Goal: Task Accomplishment & Management: Complete application form

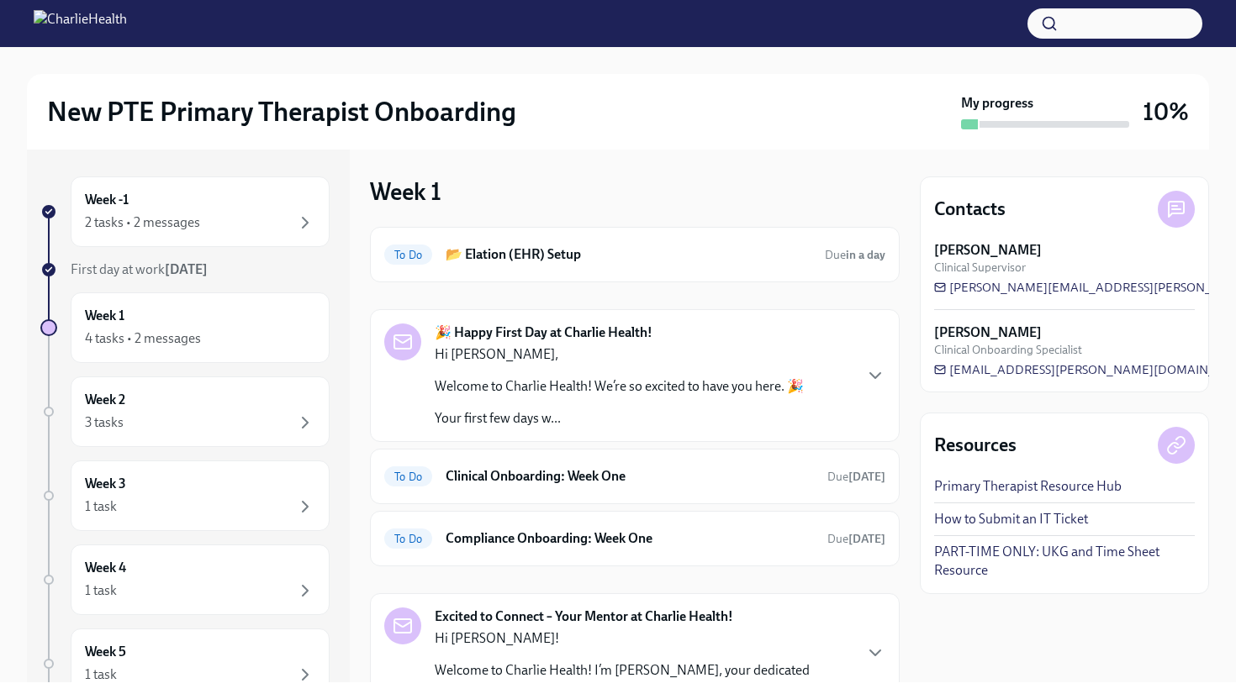
scroll to position [90, 0]
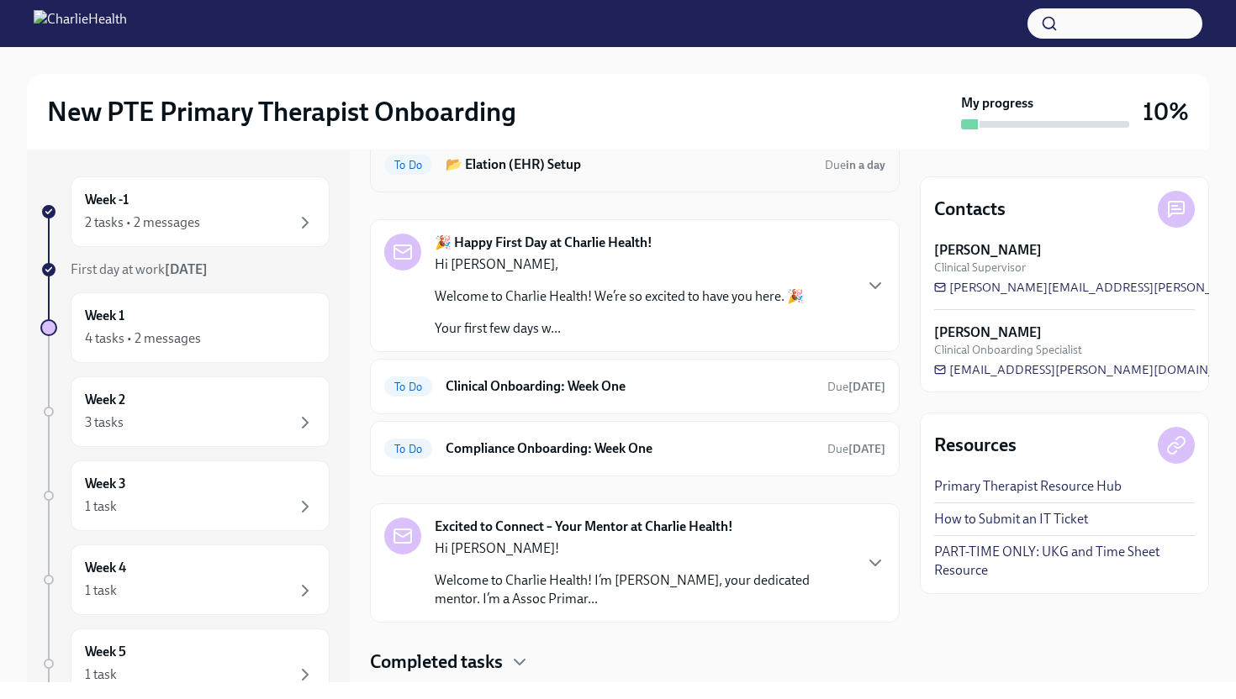
click at [608, 175] on div "To Do 📂 Elation (EHR) Setup Due in a day" at bounding box center [634, 164] width 501 height 27
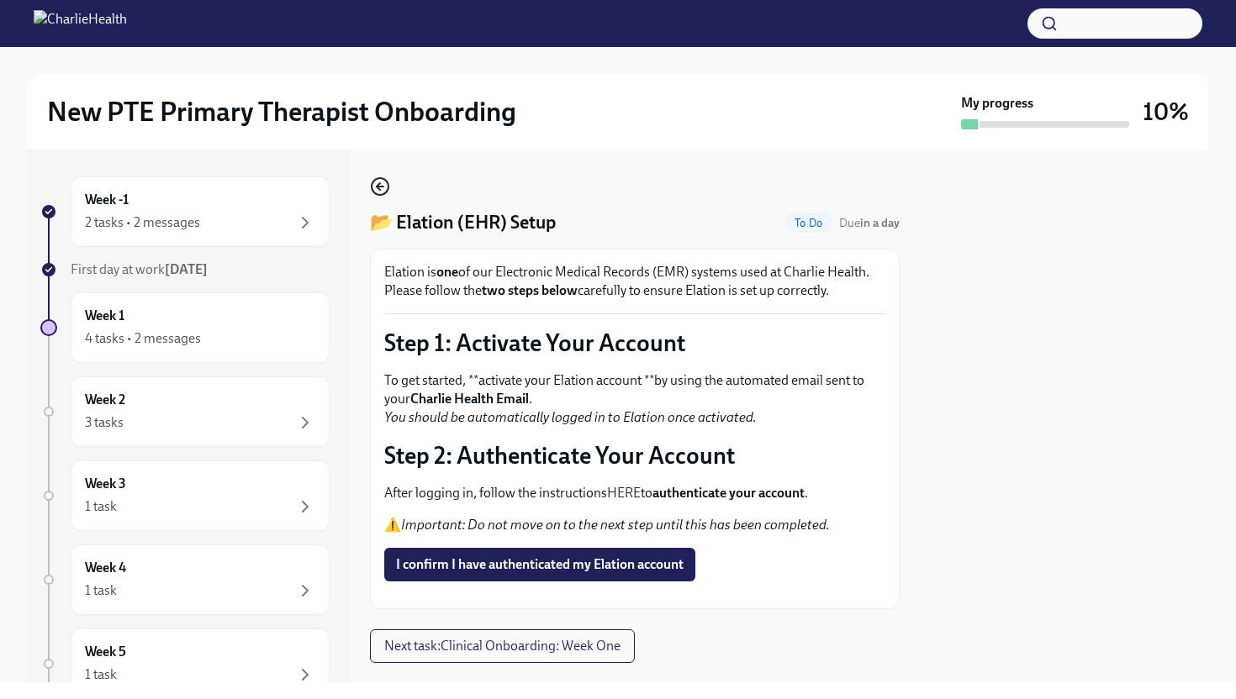
click at [388, 191] on icon "button" at bounding box center [380, 187] width 20 height 20
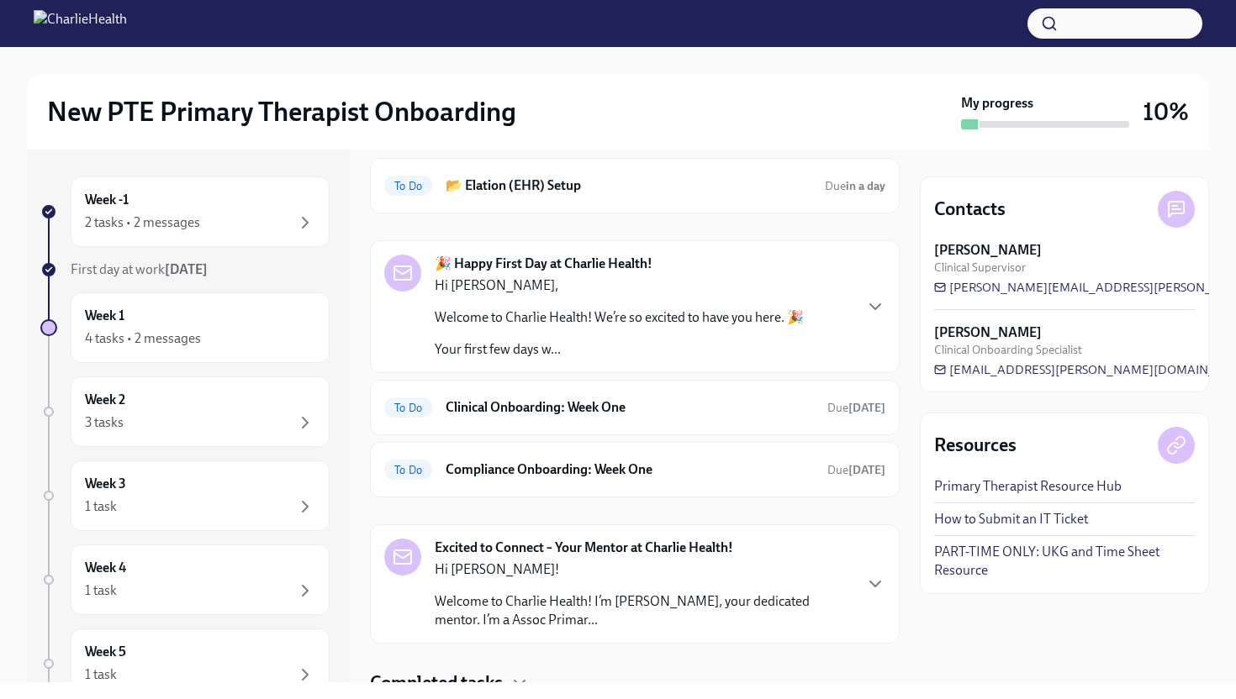
scroll to position [136, 0]
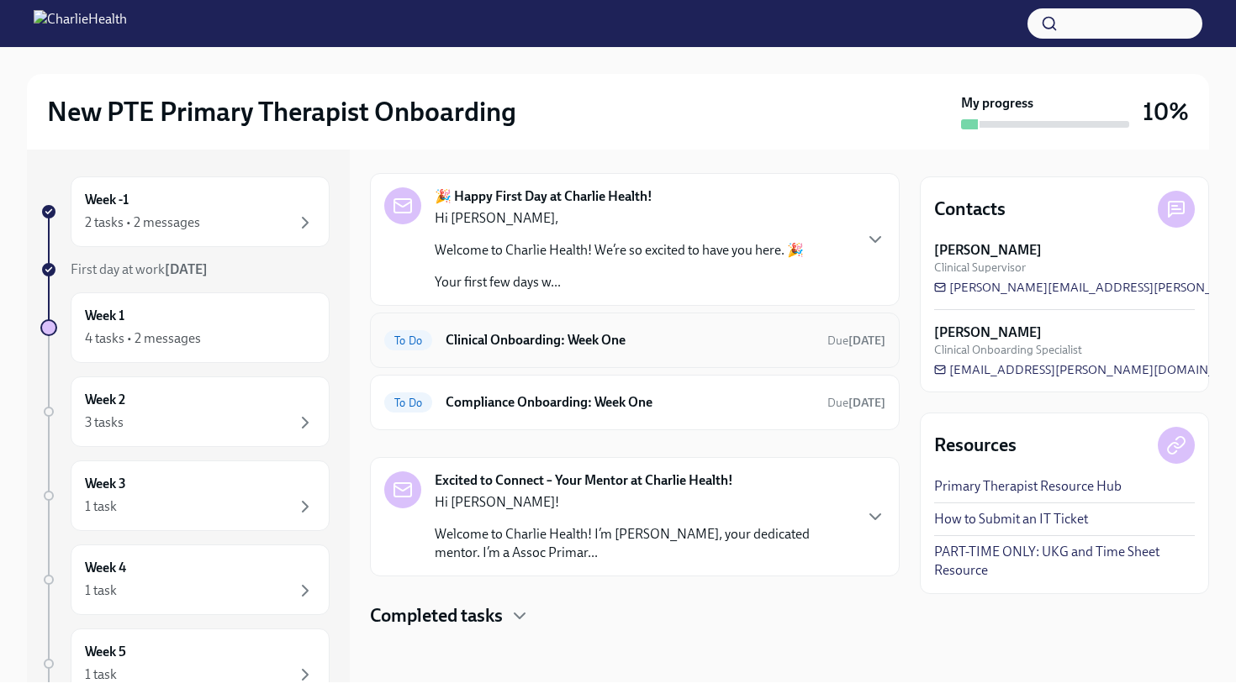
click at [561, 343] on h6 "Clinical Onboarding: Week One" at bounding box center [630, 340] width 368 height 18
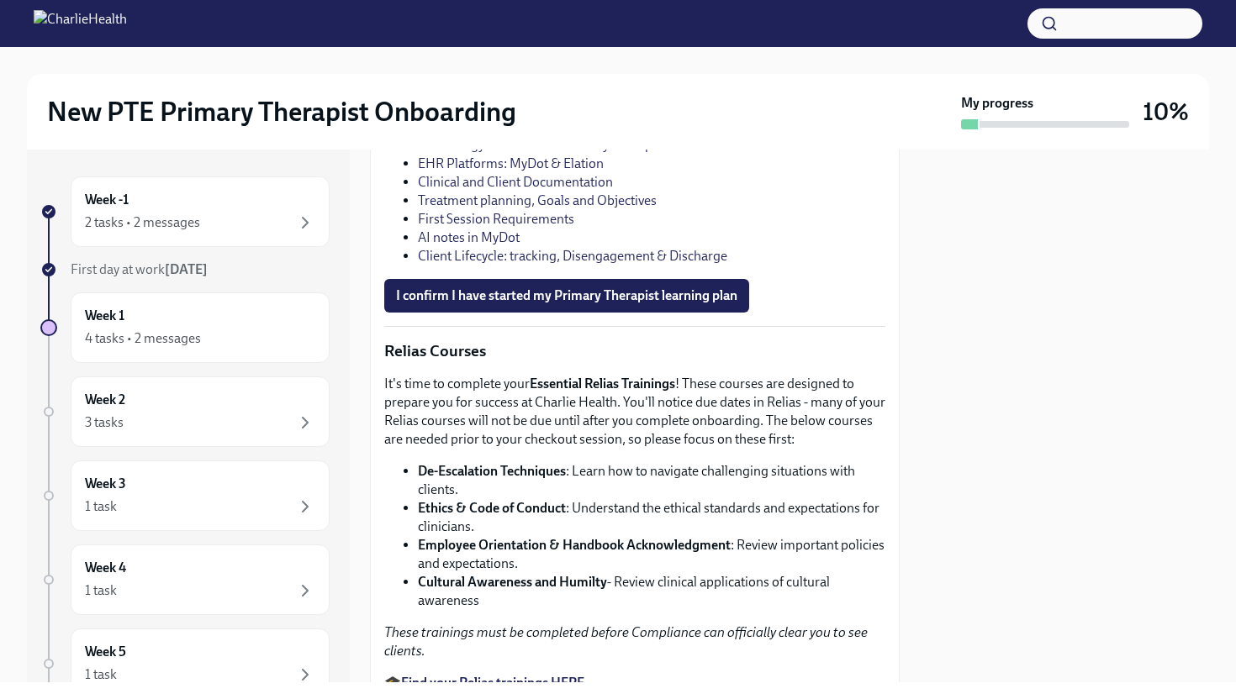
scroll to position [2190, 0]
click at [568, 303] on span "I confirm I have started my Primary Therapist learning plan" at bounding box center [566, 295] width 341 height 17
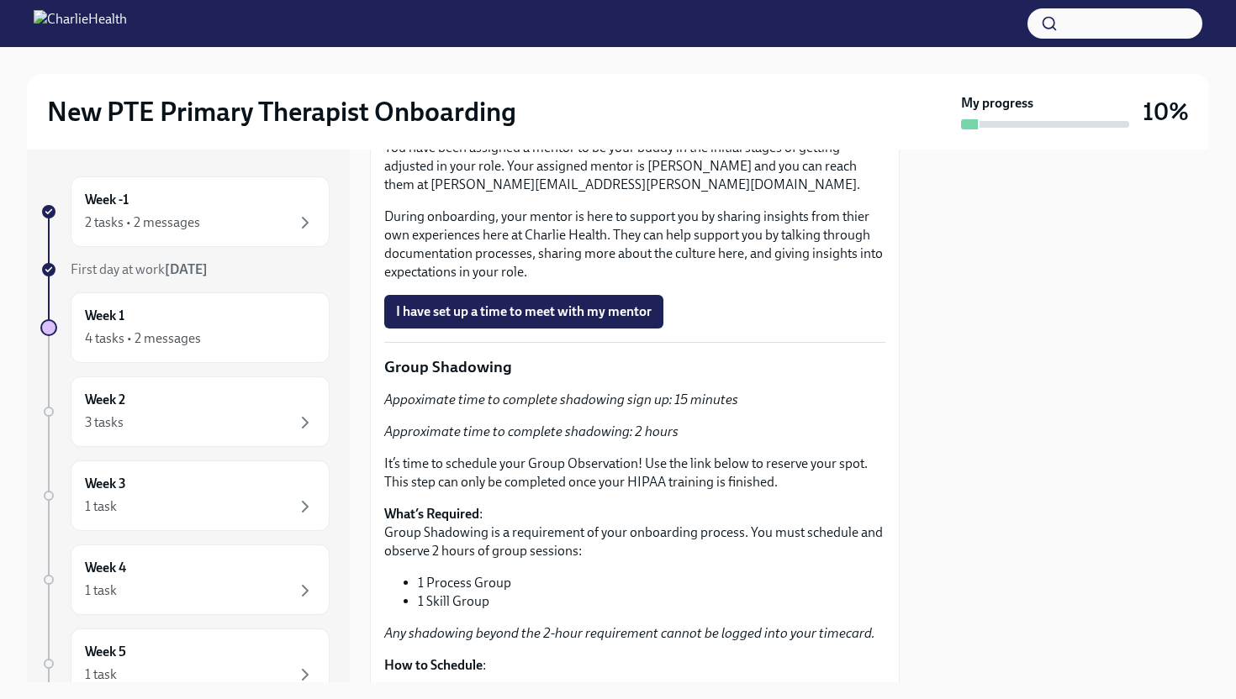
scroll to position [2941, 0]
click at [222, 411] on div "Week 2 3 tasks" at bounding box center [200, 412] width 230 height 42
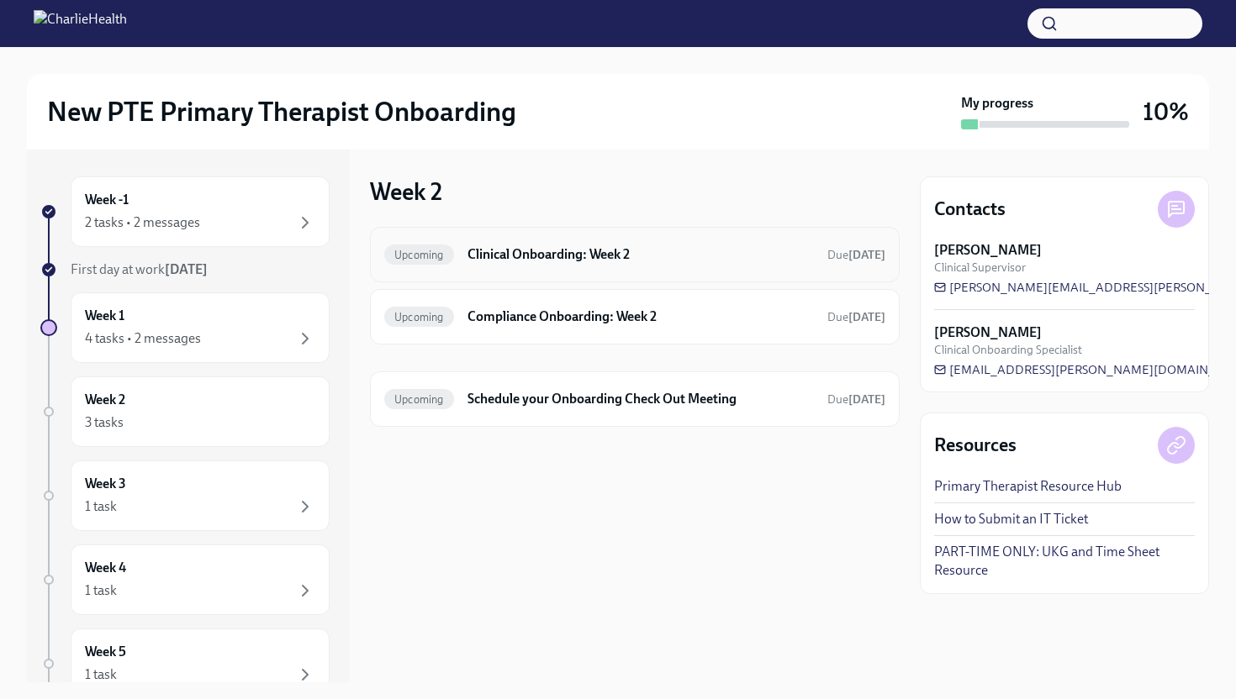
click at [568, 264] on div "Upcoming Clinical Onboarding: Week 2 Due [DATE]" at bounding box center [634, 254] width 501 height 27
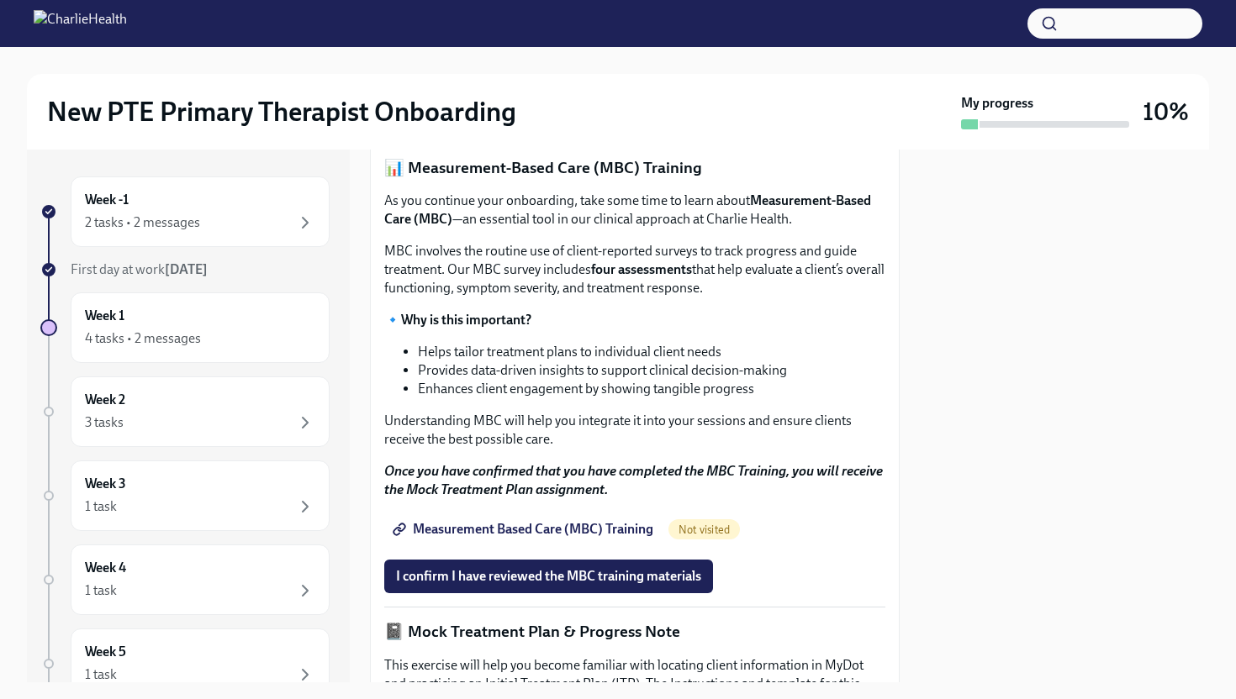
scroll to position [399, 0]
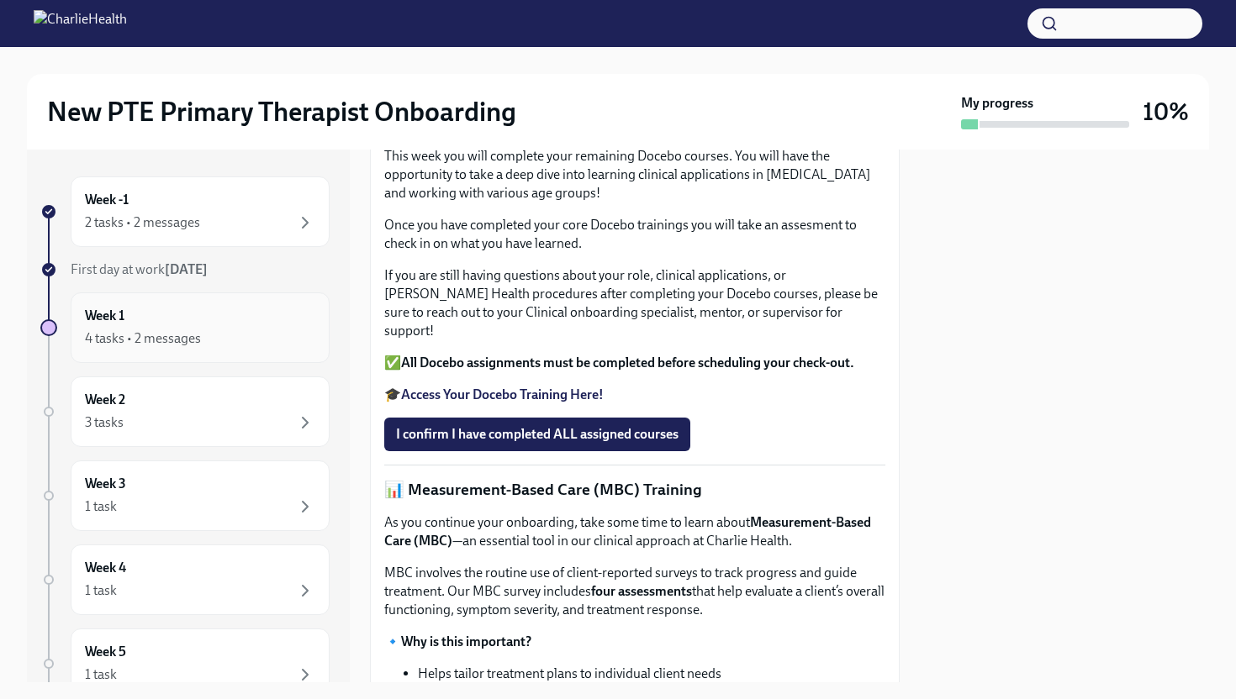
click at [247, 335] on div "4 tasks • 2 messages" at bounding box center [200, 339] width 230 height 20
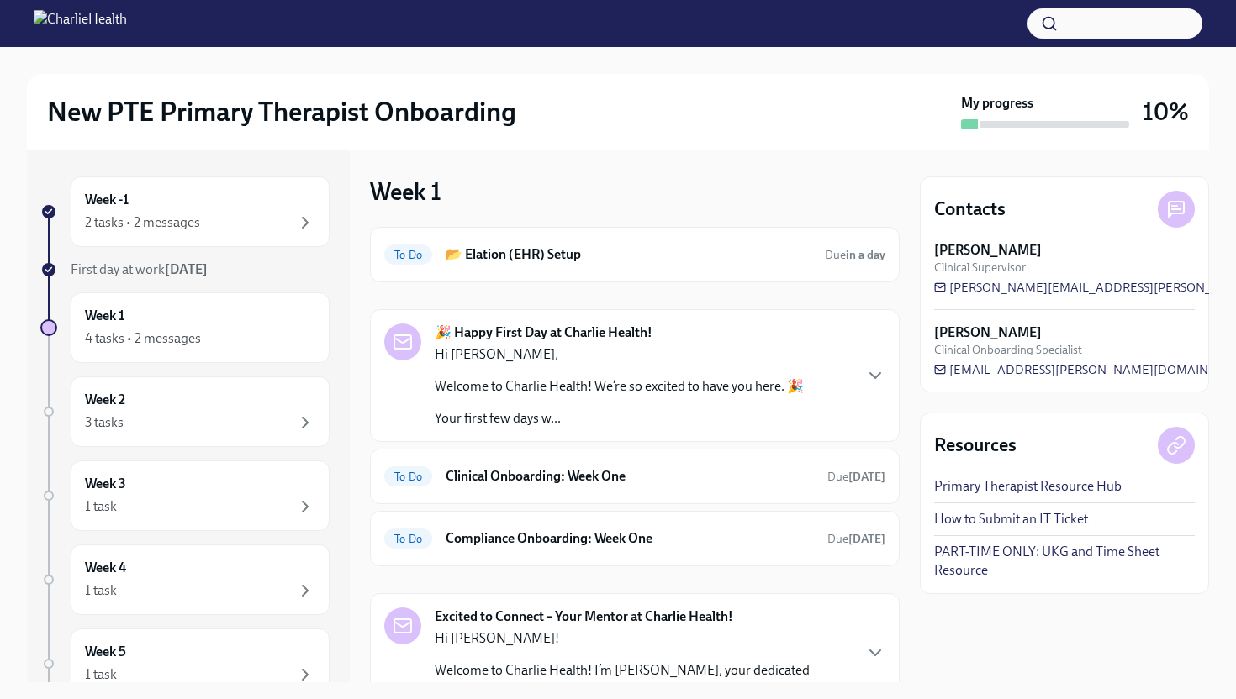
scroll to position [136, 0]
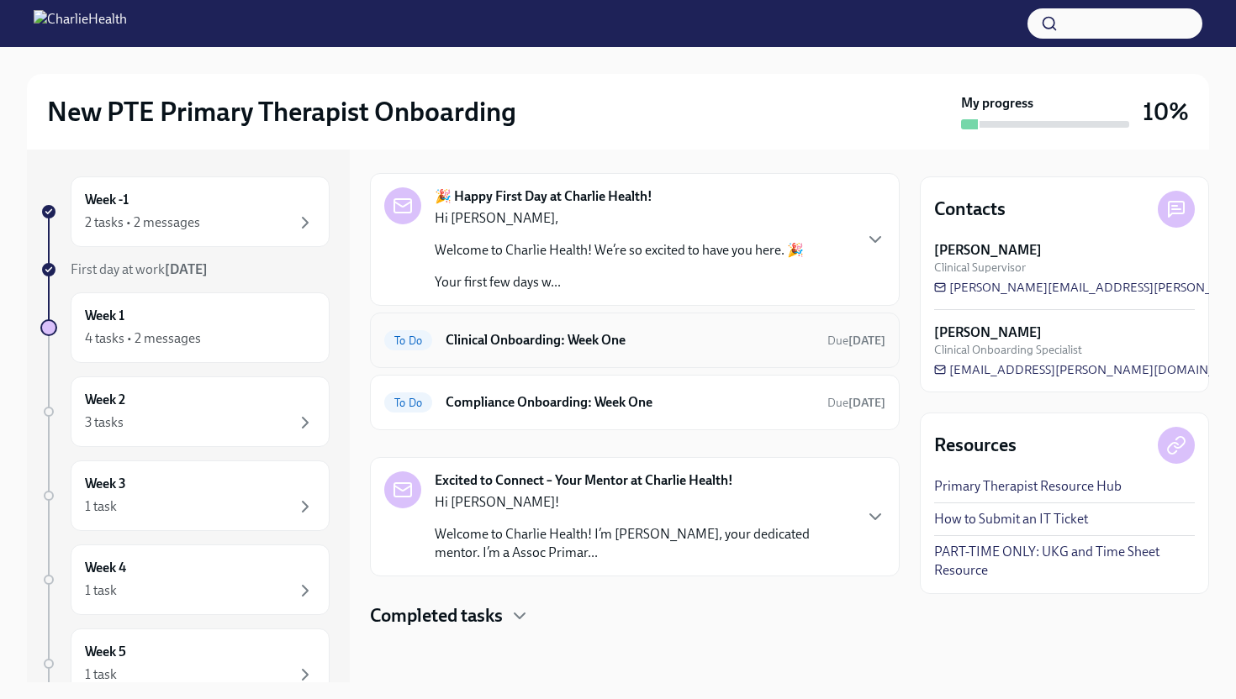
click at [650, 347] on h6 "Clinical Onboarding: Week One" at bounding box center [630, 340] width 368 height 18
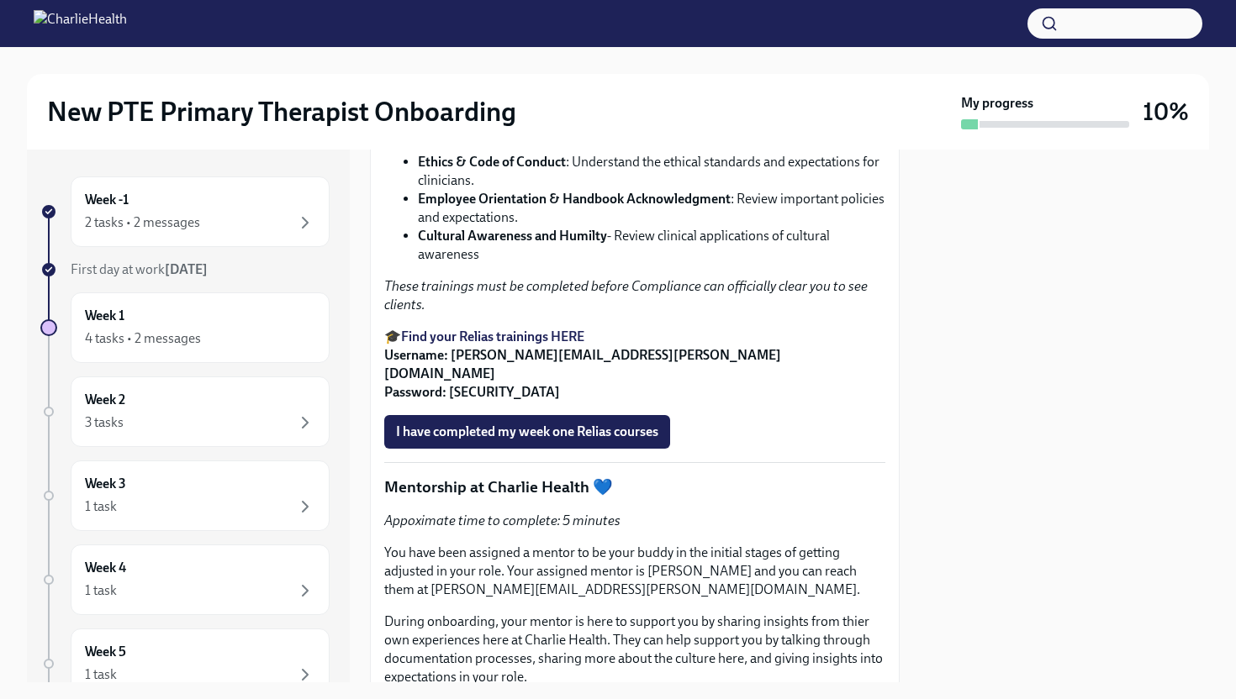
scroll to position [2536, 0]
click at [510, 344] on strong "Find your Relias trainings HERE" at bounding box center [492, 336] width 183 height 16
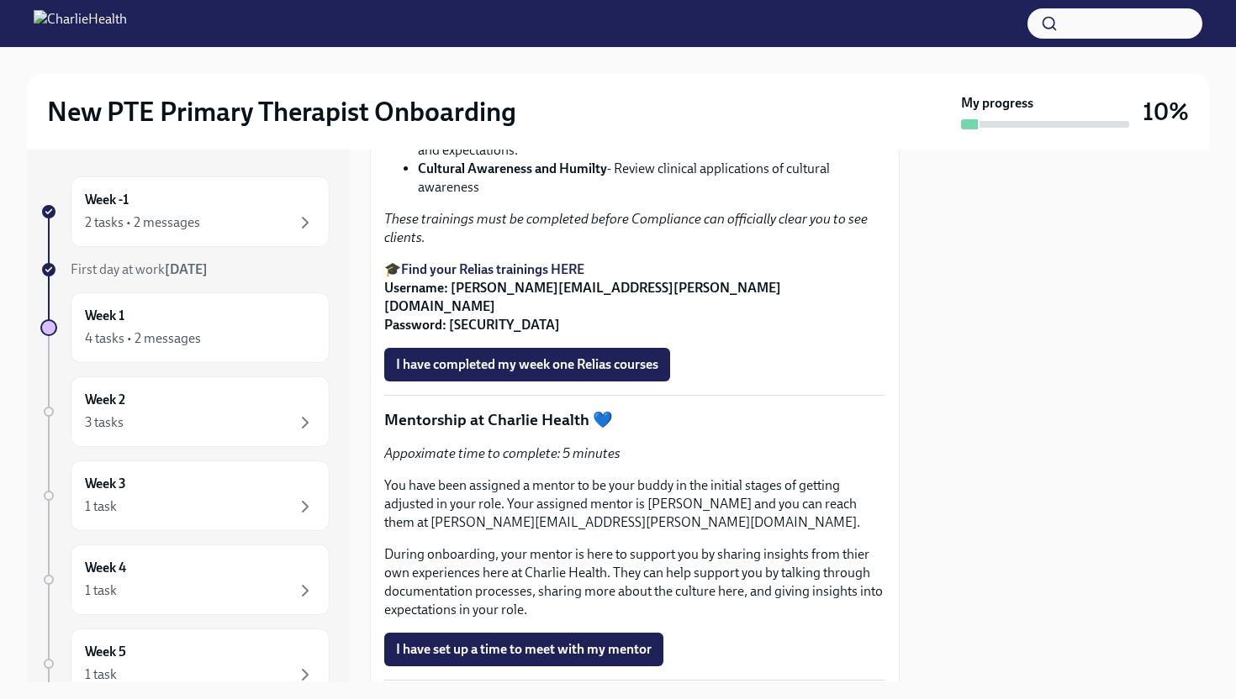
scroll to position [2602, 0]
click at [486, 374] on span "I have completed my week one Relias courses" at bounding box center [527, 365] width 262 height 17
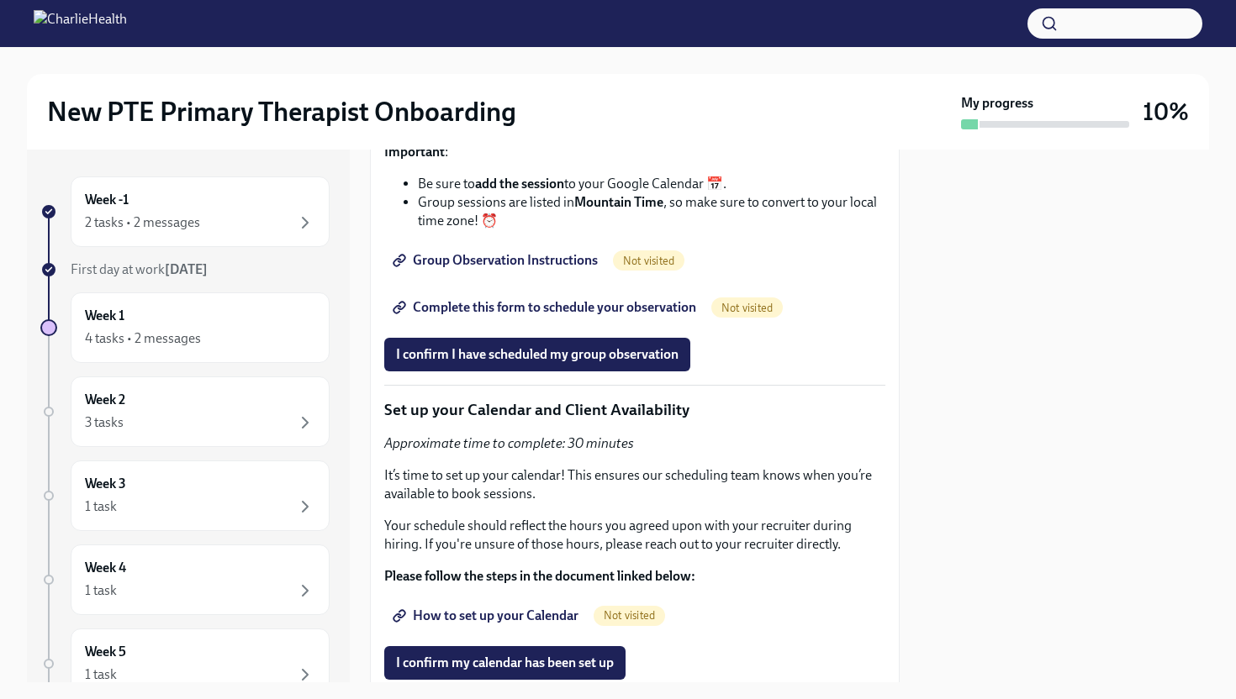
scroll to position [3564, 0]
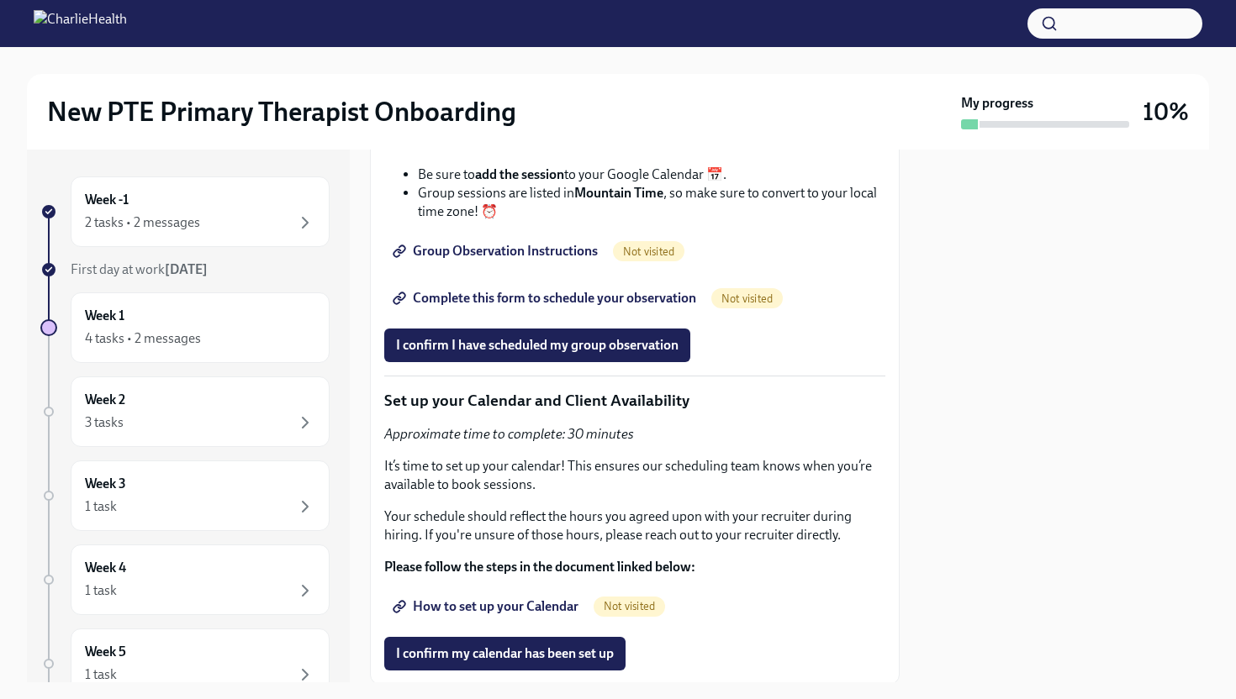
click at [531, 260] on span "Group Observation Instructions" at bounding box center [497, 251] width 202 height 17
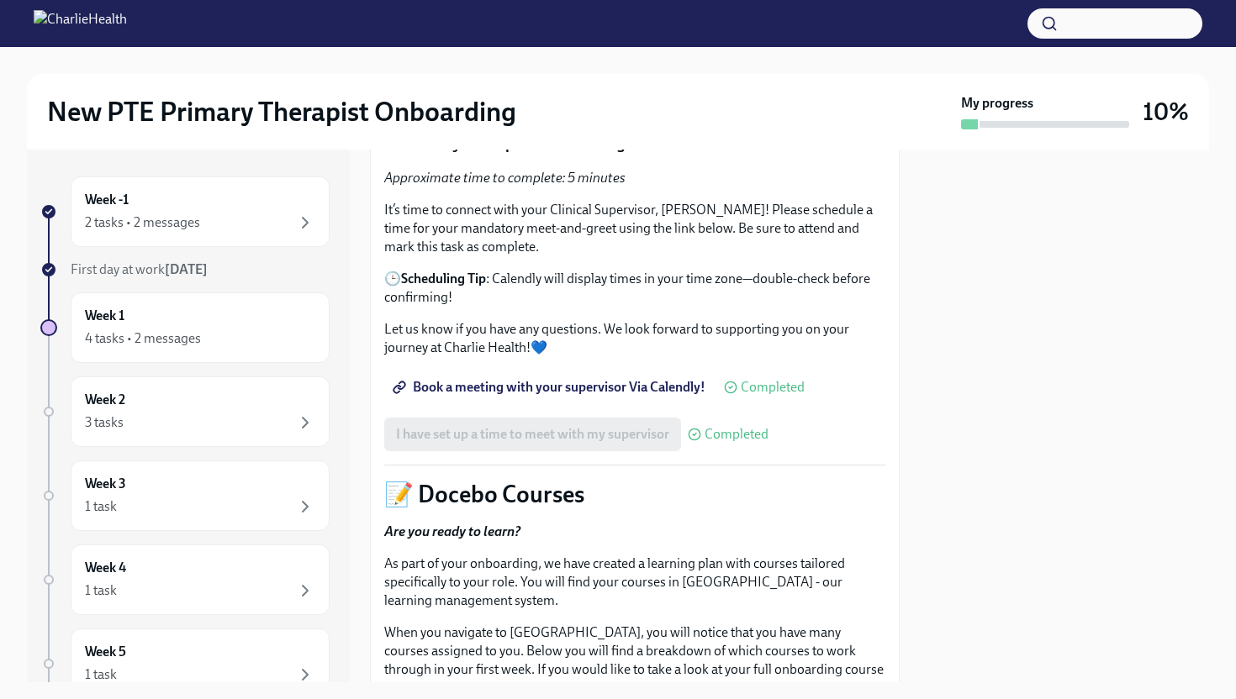
scroll to position [0, 0]
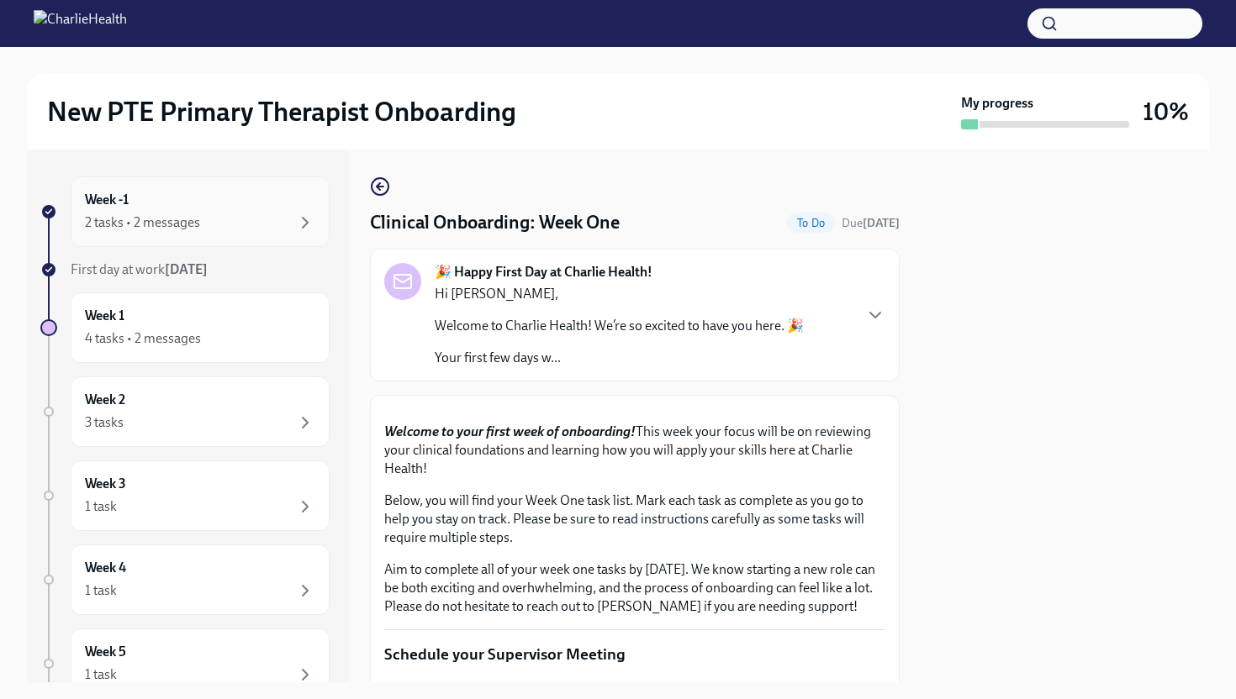
click at [229, 204] on div "Week -1 2 tasks • 2 messages" at bounding box center [200, 212] width 230 height 42
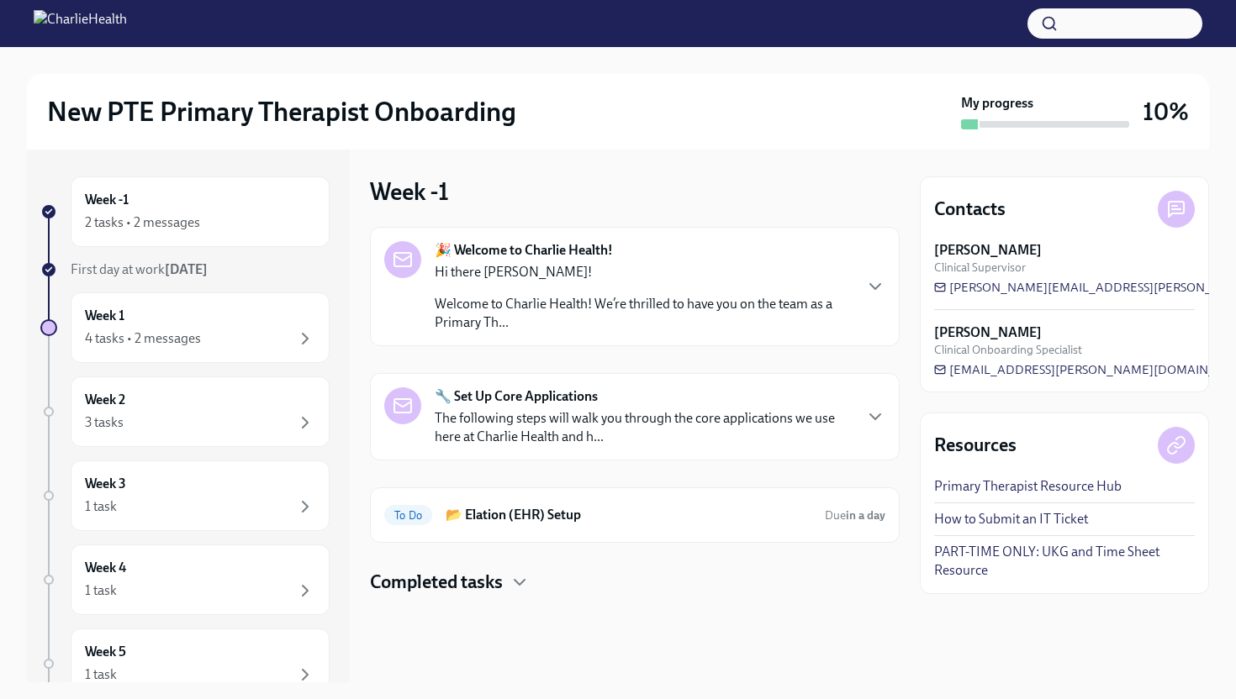
click at [600, 411] on p "The following steps will walk you through the core applications we use here at …" at bounding box center [643, 427] width 417 height 37
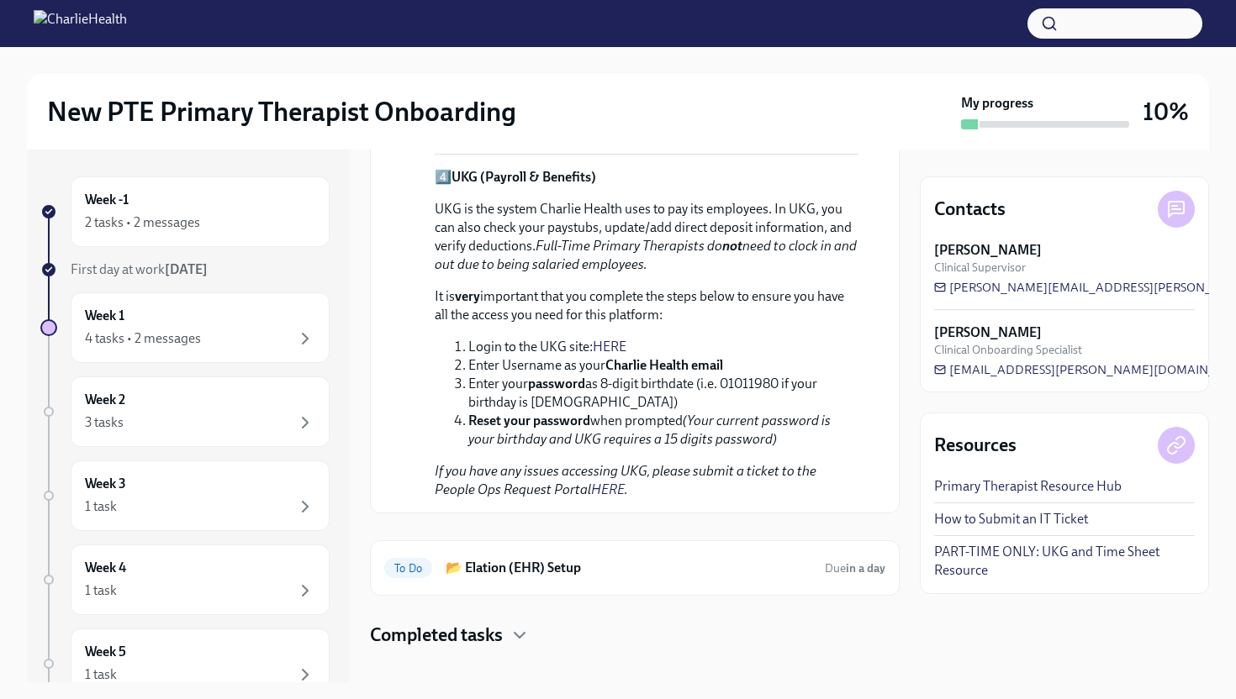
scroll to position [1200, 0]
click at [174, 357] on div "Week 1 4 tasks • 2 messages" at bounding box center [200, 328] width 259 height 71
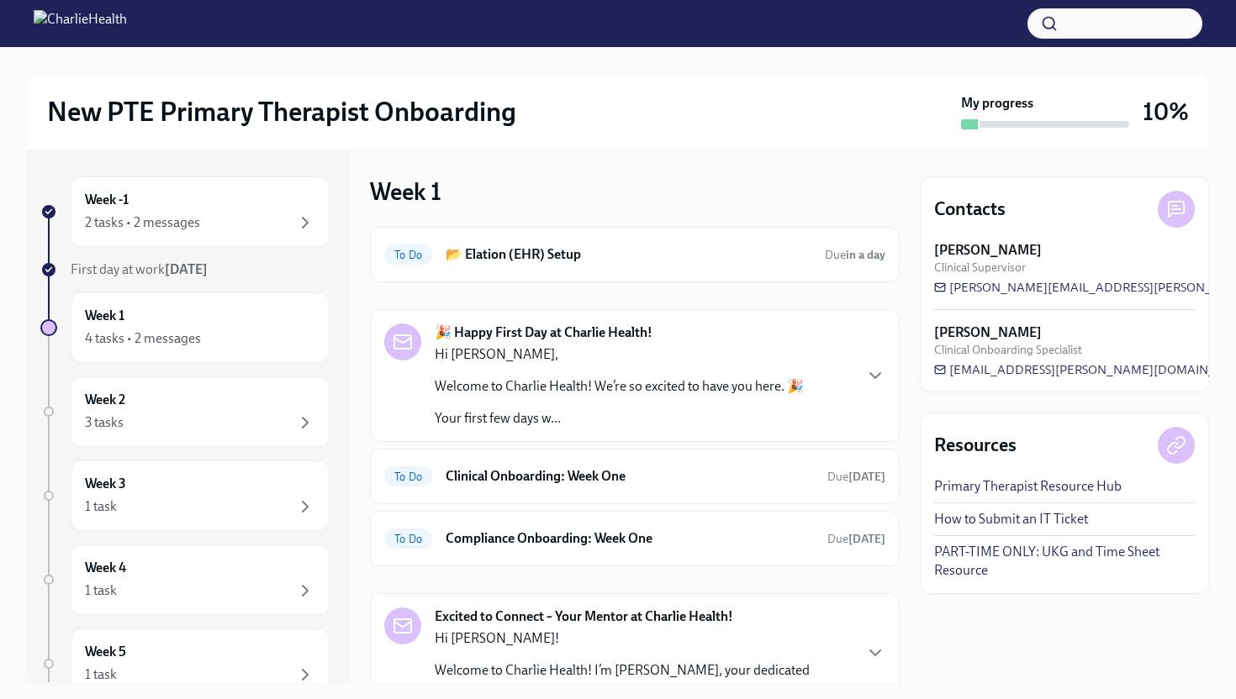
scroll to position [136, 0]
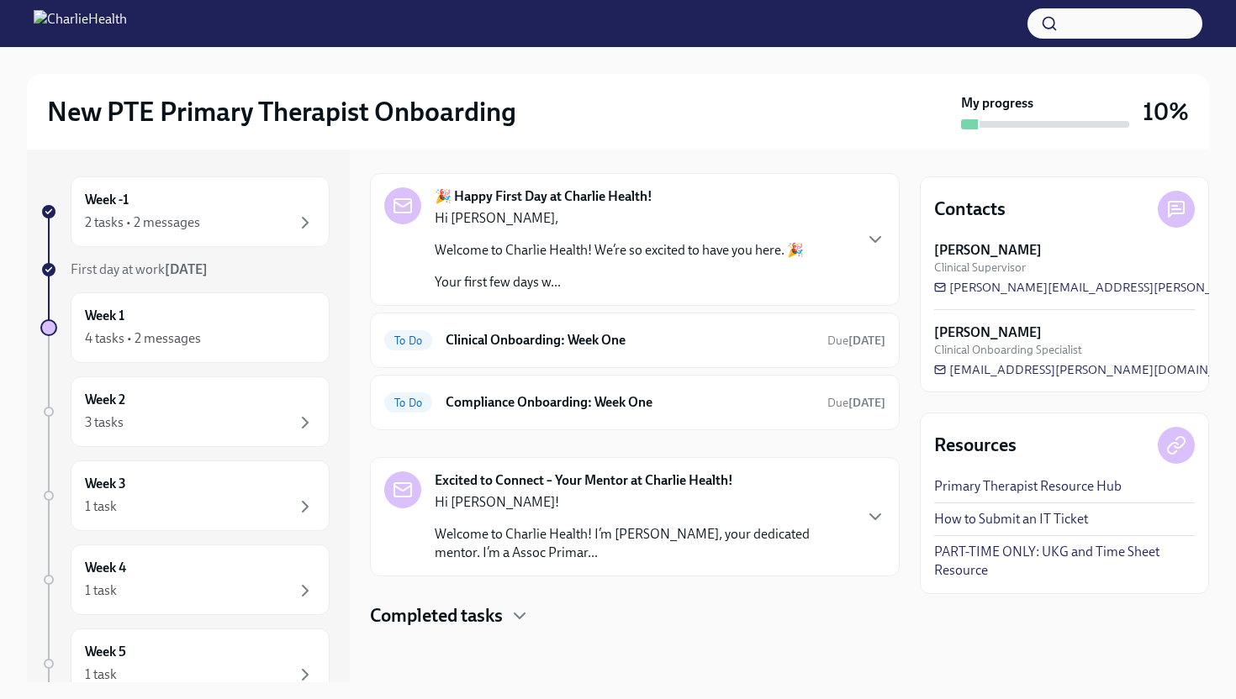
click at [847, 513] on div "Hi [PERSON_NAME]! Welcome to Charlie Health! I’m [PERSON_NAME], your dedicated …" at bounding box center [643, 527] width 417 height 69
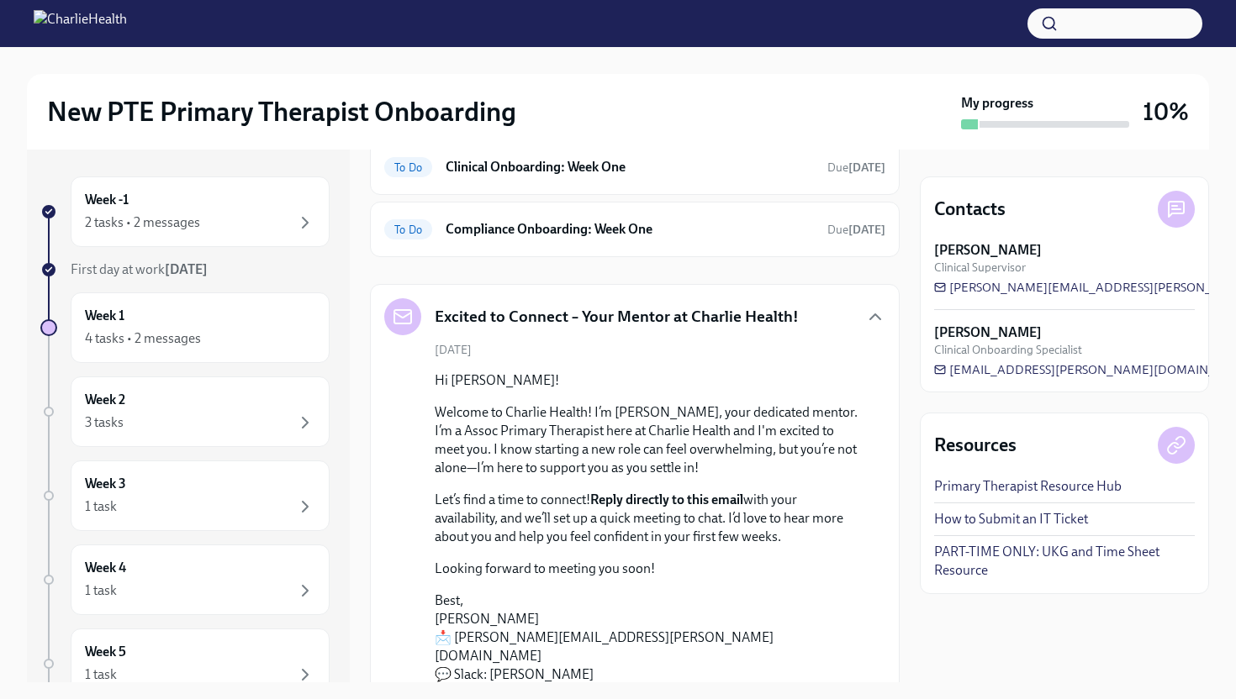
scroll to position [156, 0]
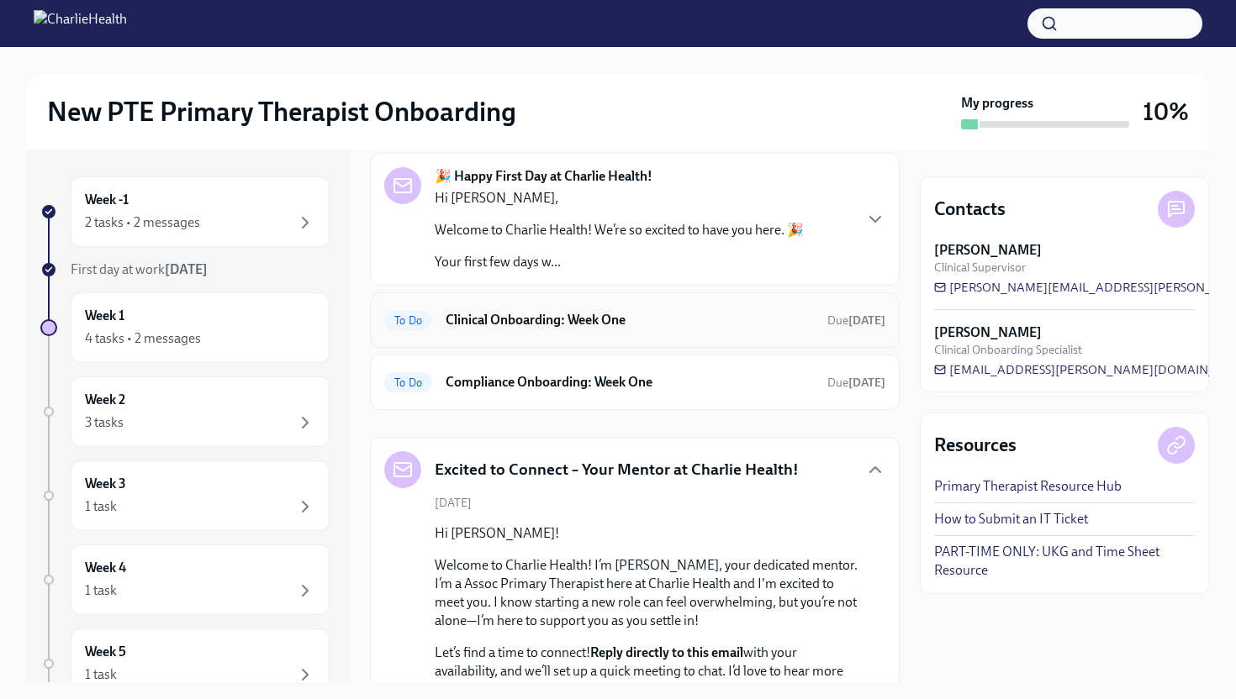
click at [639, 324] on h6 "Clinical Onboarding: Week One" at bounding box center [630, 320] width 368 height 18
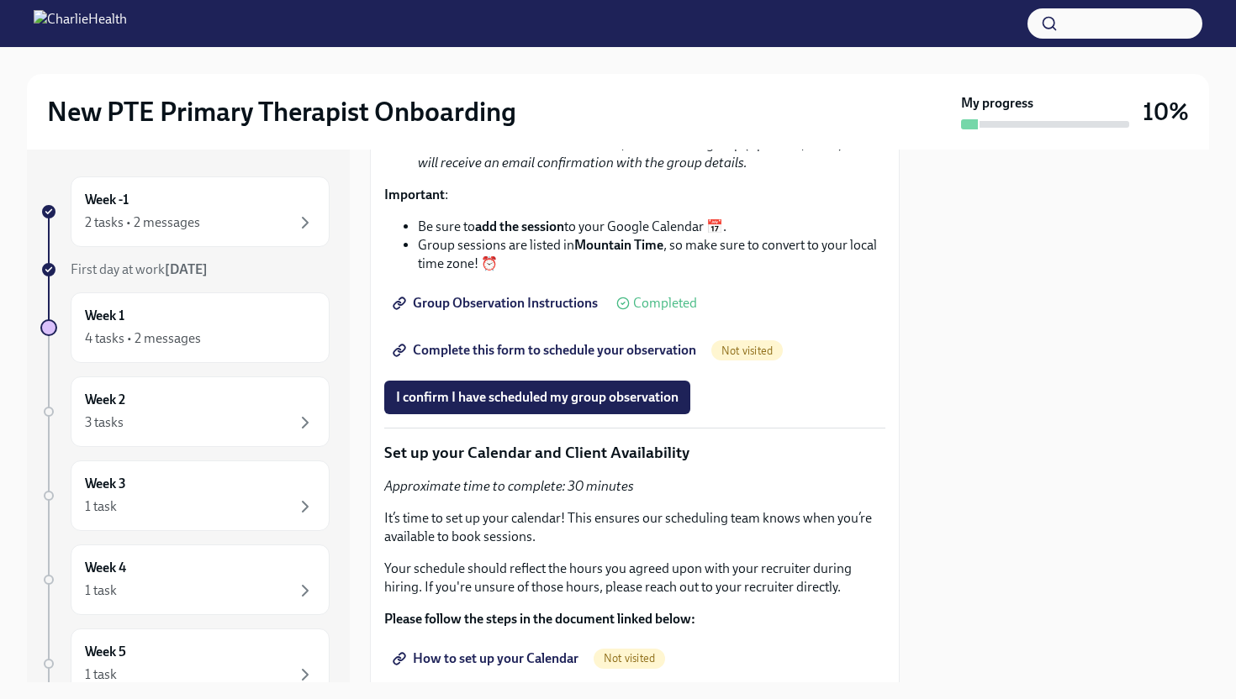
scroll to position [3516, 0]
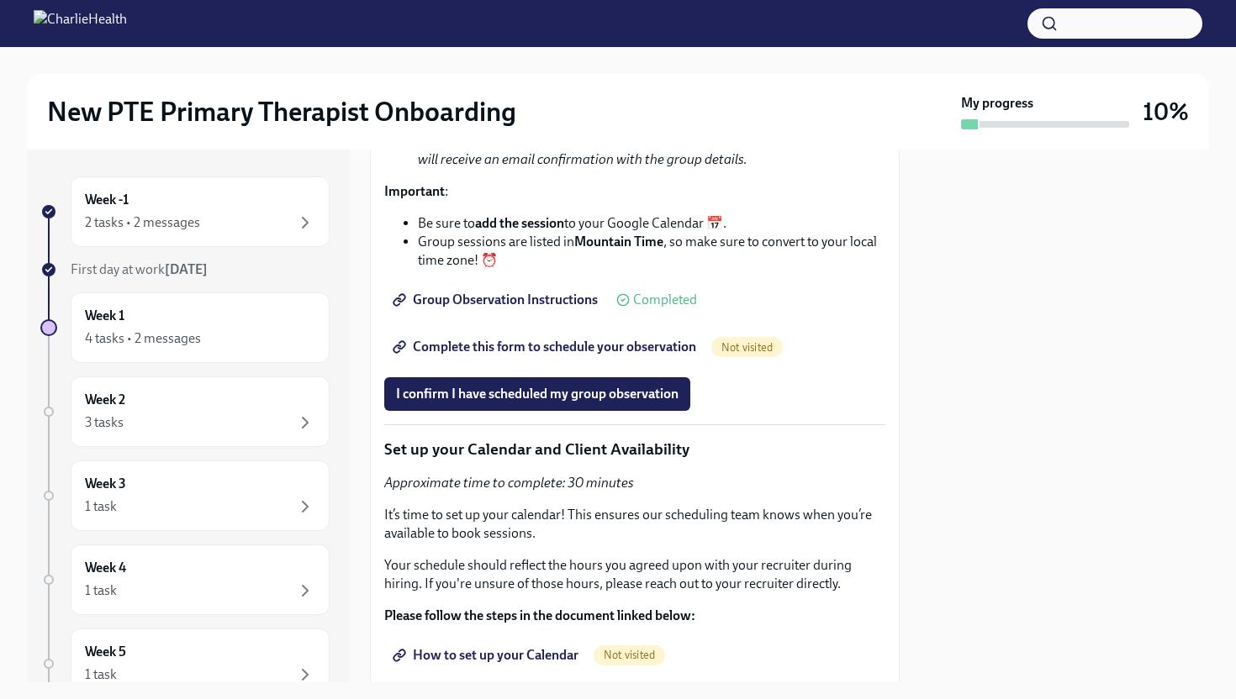
click at [551, 309] on span "Group Observation Instructions" at bounding box center [497, 300] width 202 height 17
click at [542, 356] on span "Complete this form to schedule your observation" at bounding box center [546, 347] width 300 height 17
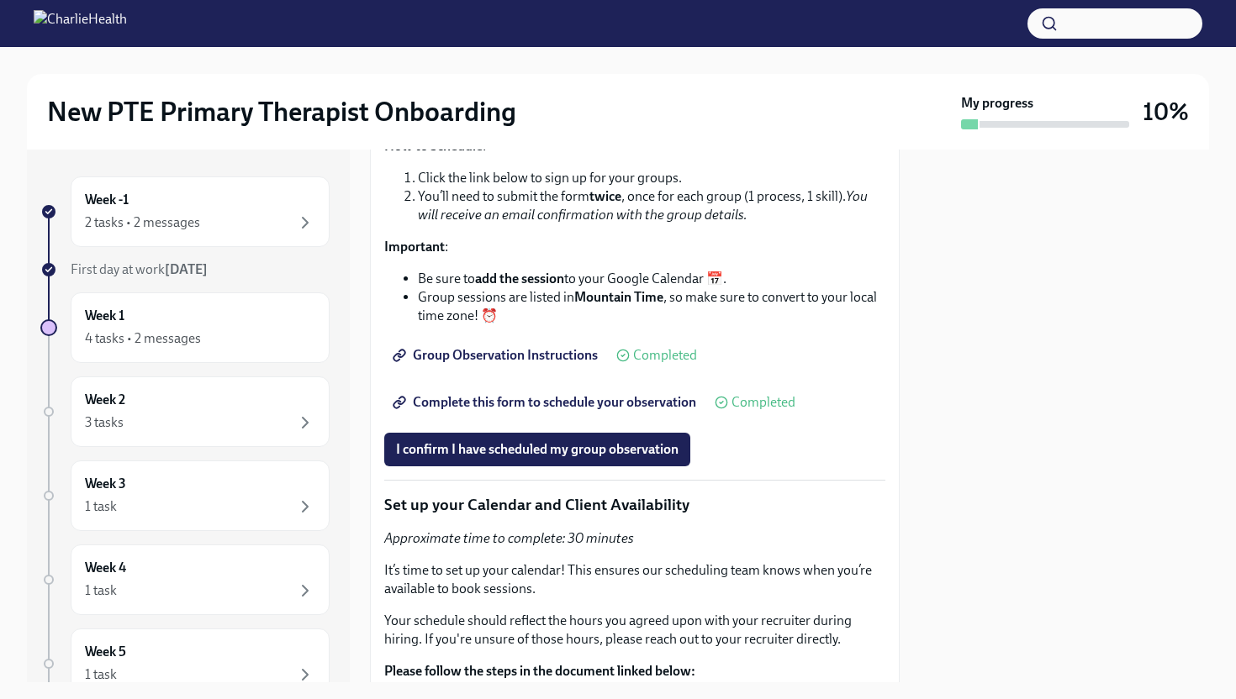
scroll to position [3463, 0]
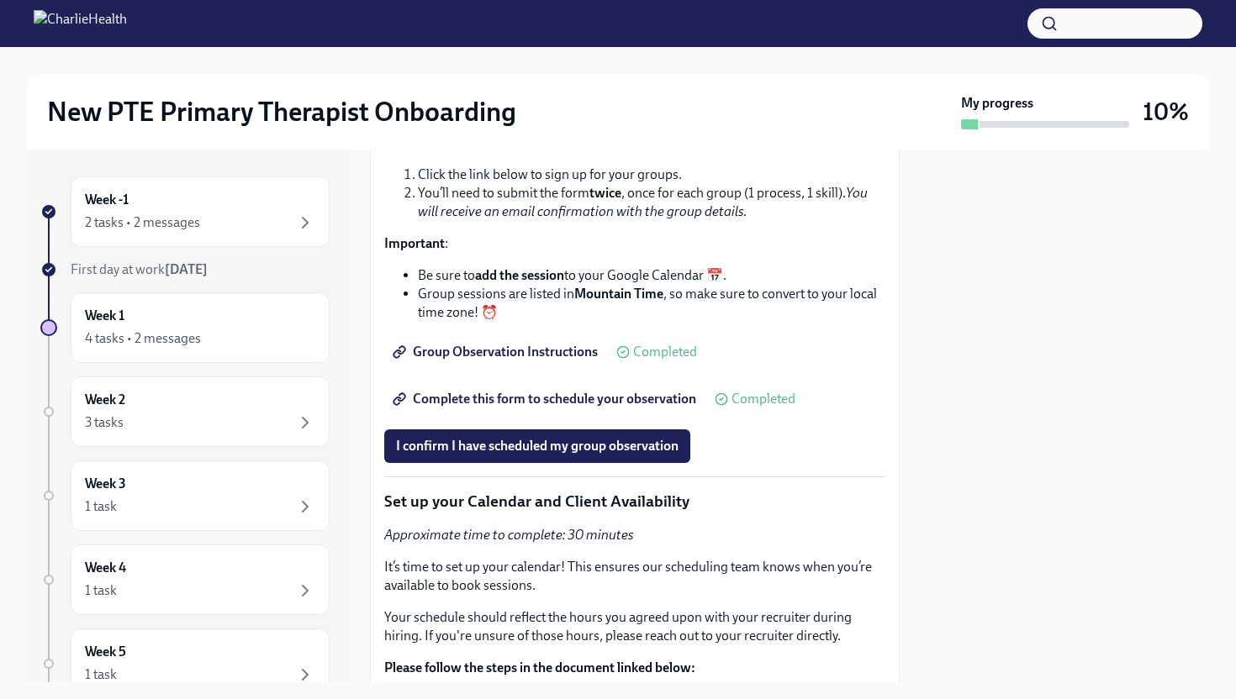
click at [531, 408] on span "Complete this form to schedule your observation" at bounding box center [546, 399] width 300 height 17
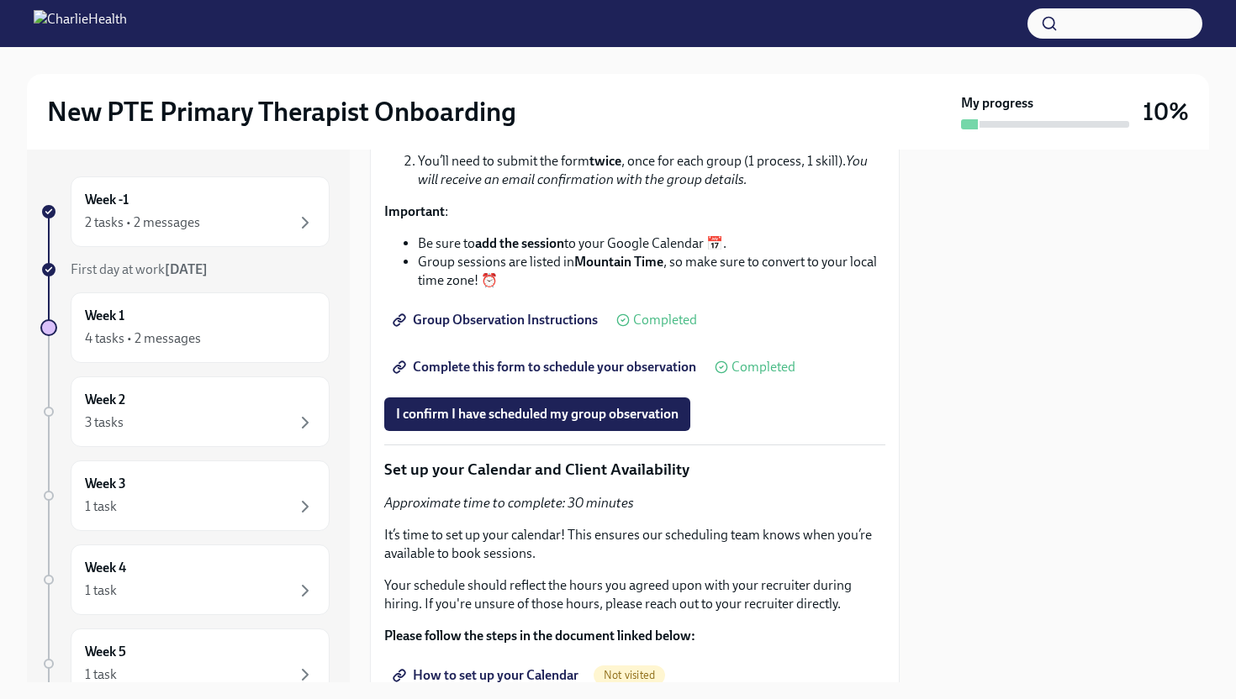
scroll to position [3496, 0]
click at [567, 328] on span "Group Observation Instructions" at bounding box center [497, 319] width 202 height 17
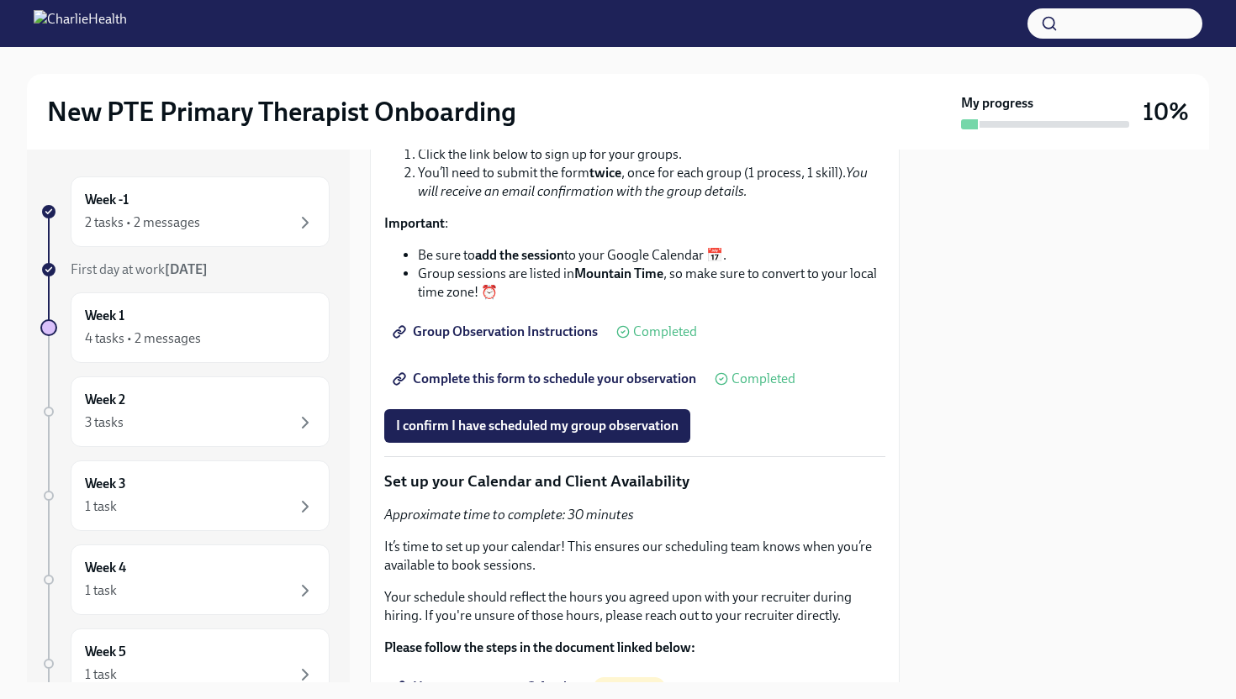
scroll to position [3487, 0]
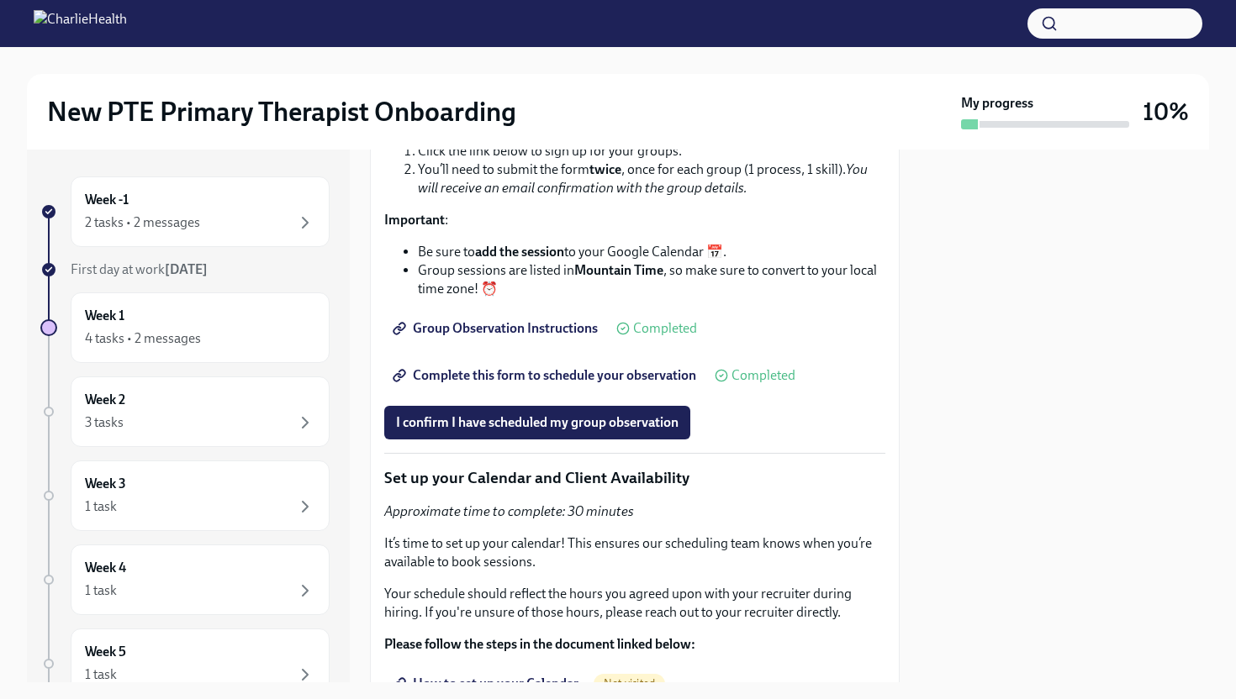
click at [567, 384] on span "Complete this form to schedule your observation" at bounding box center [546, 375] width 300 height 17
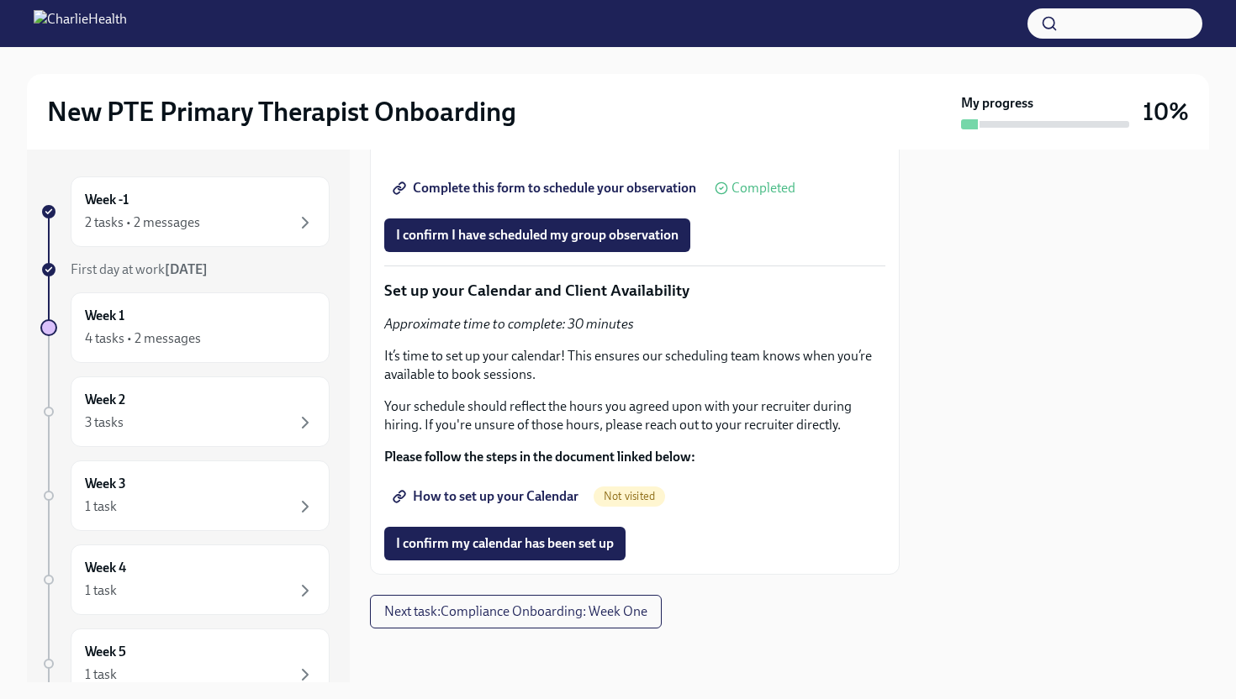
scroll to position [3821, 0]
click at [510, 500] on span "How to set up your Calendar" at bounding box center [487, 496] width 182 height 17
click at [570, 547] on span "I confirm my calendar has been set up" at bounding box center [505, 543] width 218 height 17
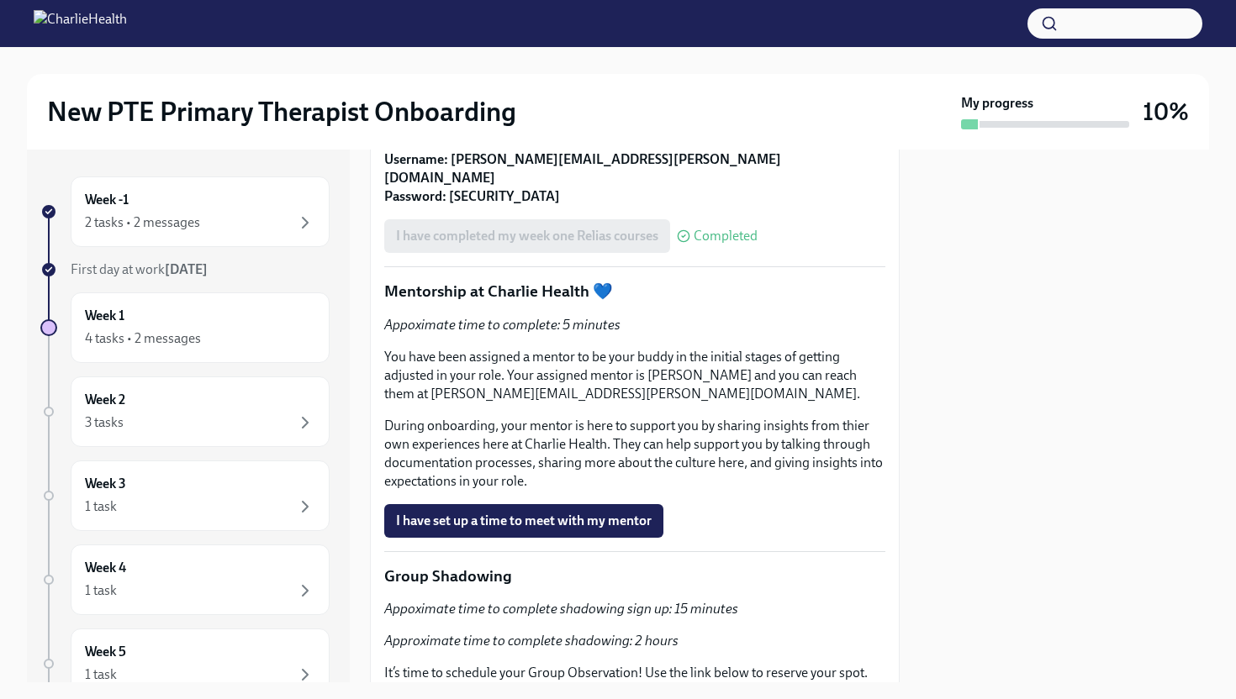
scroll to position [2403, 0]
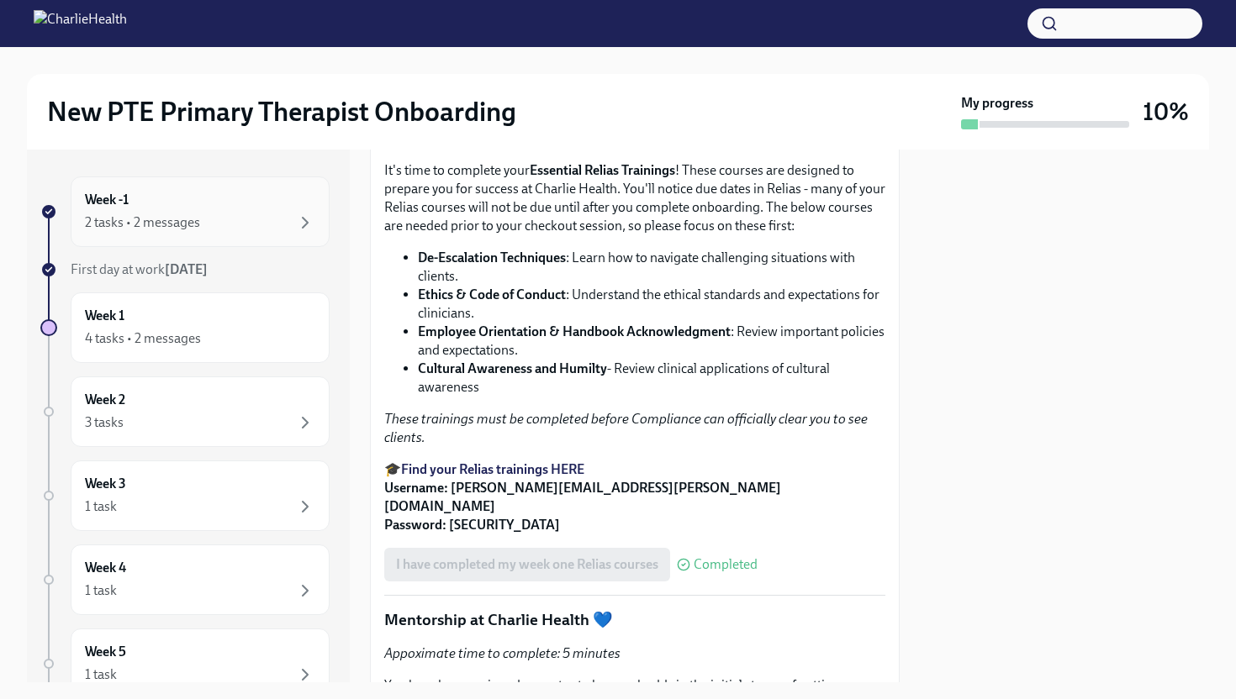
click at [203, 201] on div "Week -1 2 tasks • 2 messages" at bounding box center [200, 212] width 230 height 42
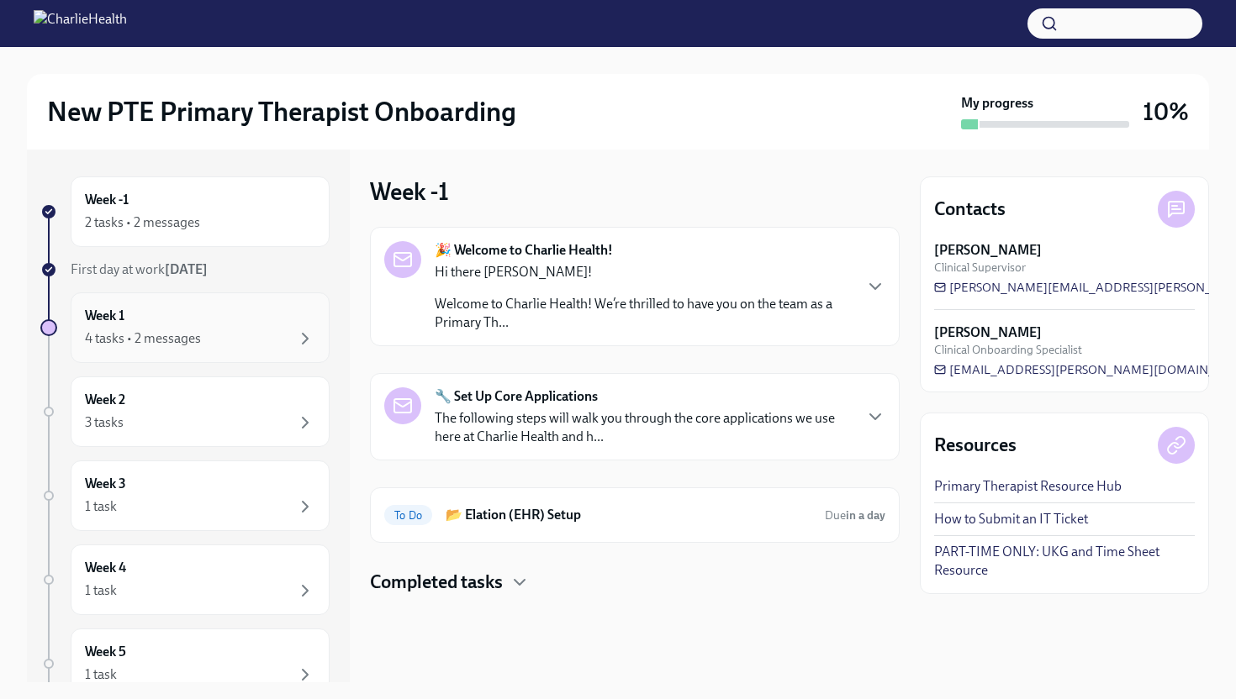
click at [171, 339] on div "4 tasks • 2 messages" at bounding box center [143, 339] width 116 height 18
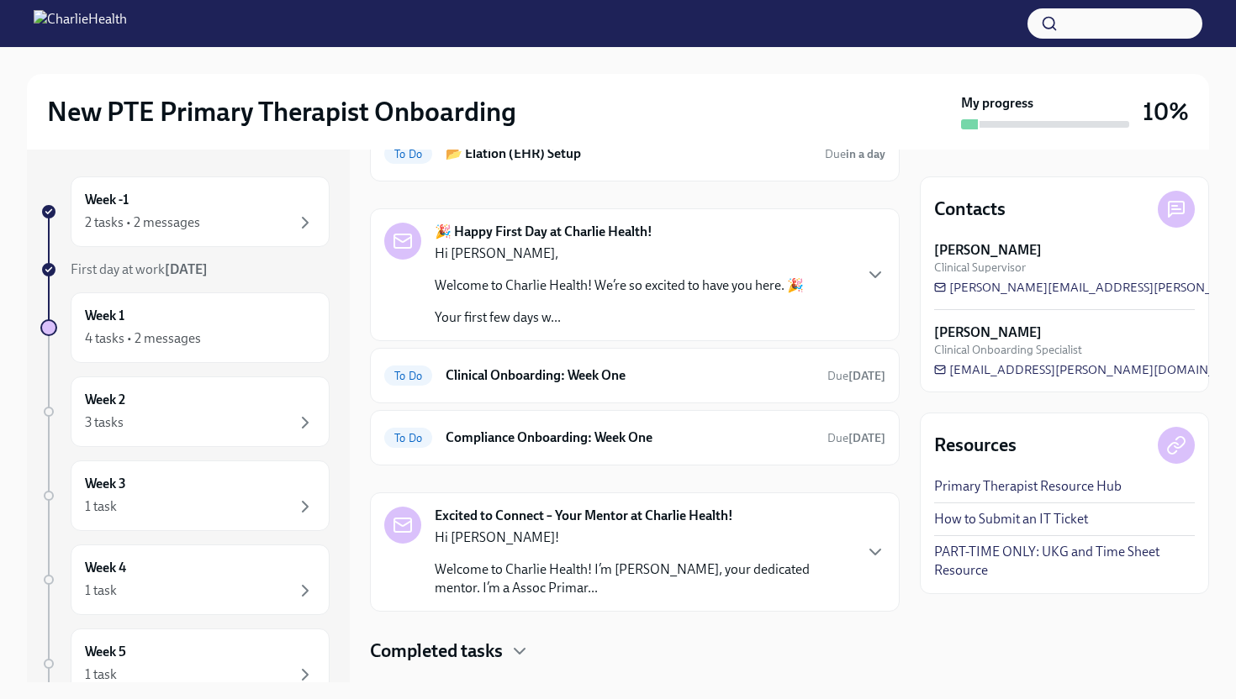
scroll to position [136, 0]
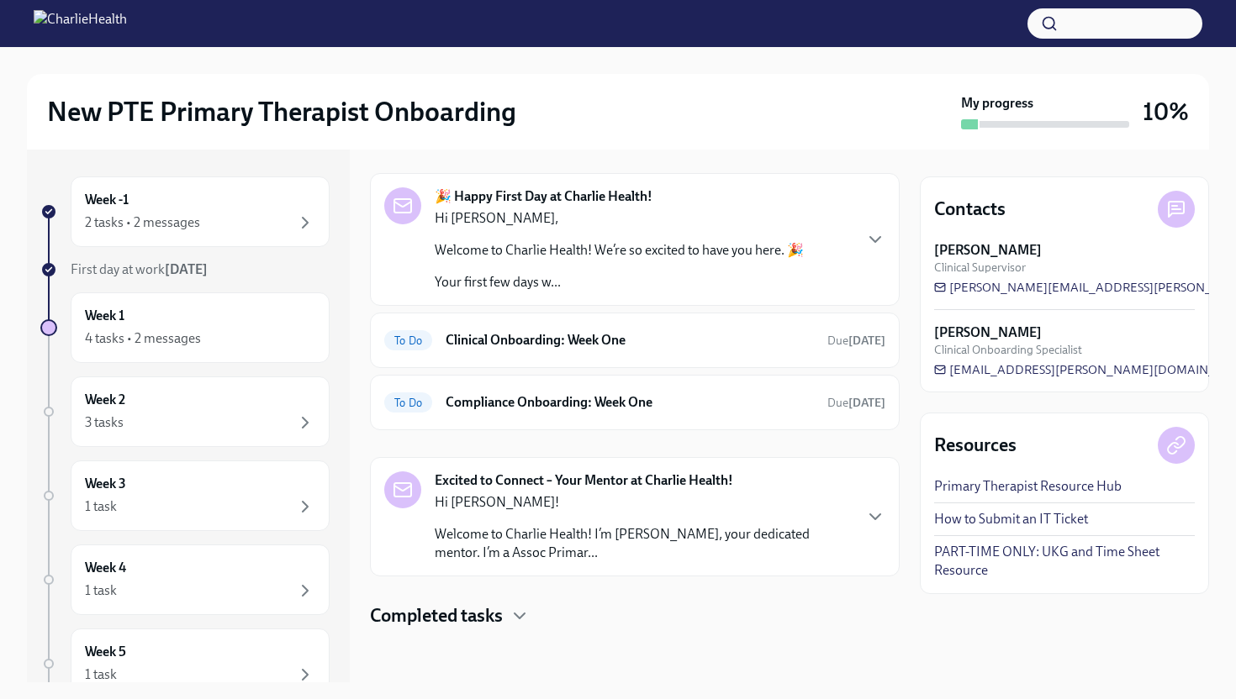
click at [598, 525] on p "Welcome to Charlie Health! I’m [PERSON_NAME], your dedicated mentor. I’m a Asso…" at bounding box center [643, 543] width 417 height 37
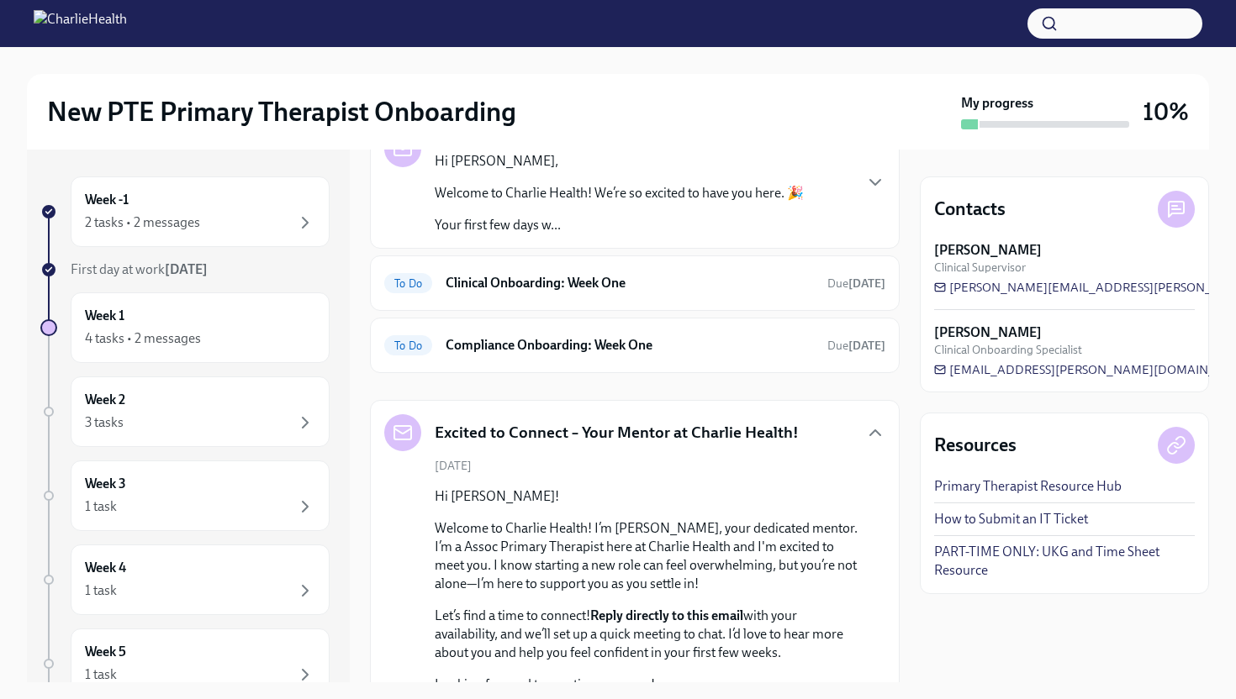
scroll to position [187, 0]
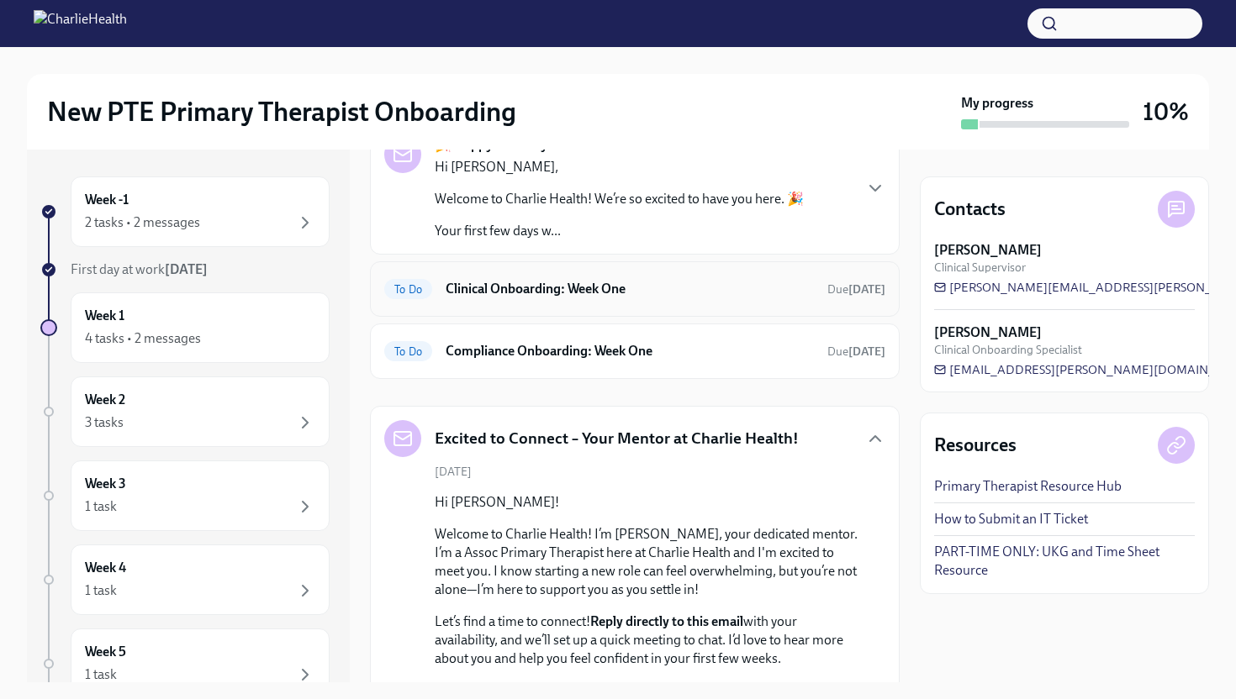
click at [640, 290] on h6 "Clinical Onboarding: Week One" at bounding box center [630, 289] width 368 height 18
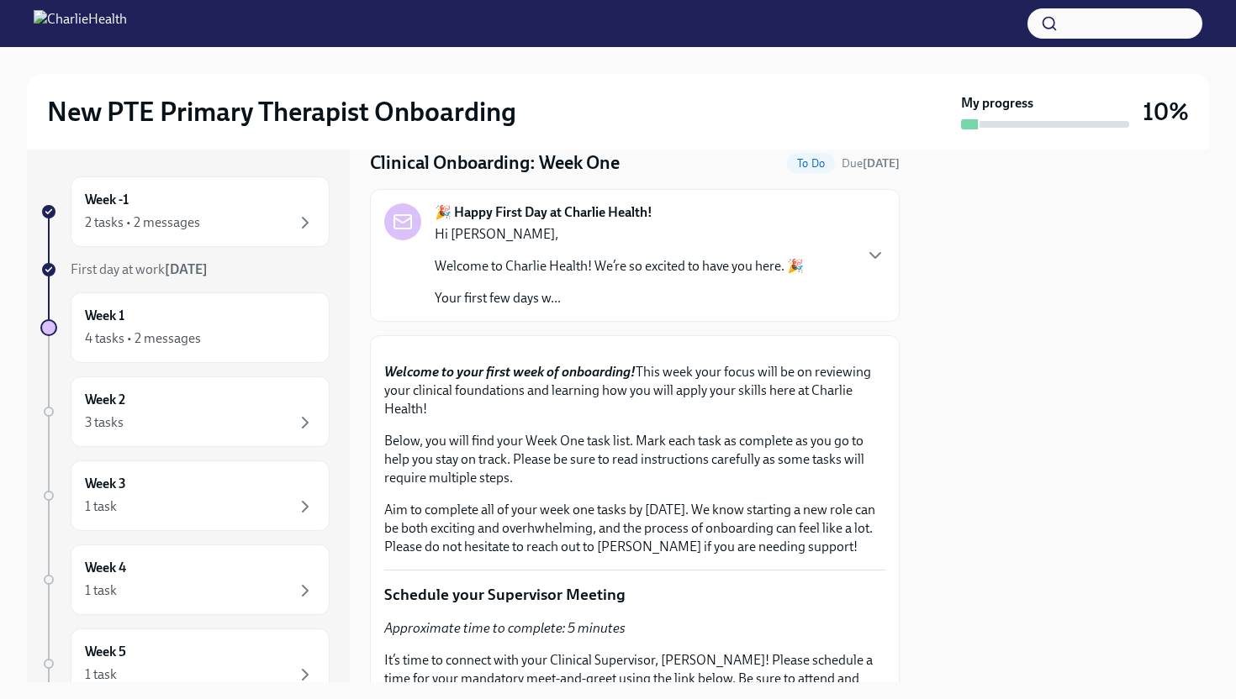
scroll to position [24, 0]
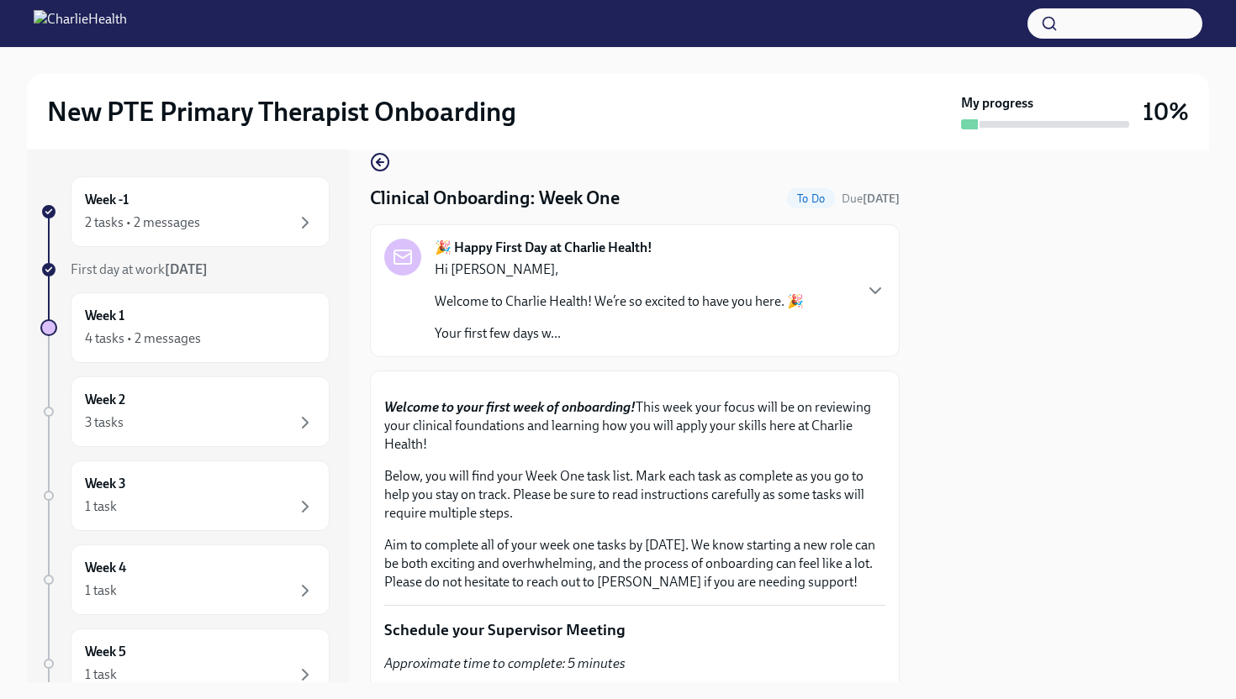
click at [778, 308] on p "Welcome to Charlie Health! We’re so excited to have you here. 🎉" at bounding box center [619, 302] width 369 height 18
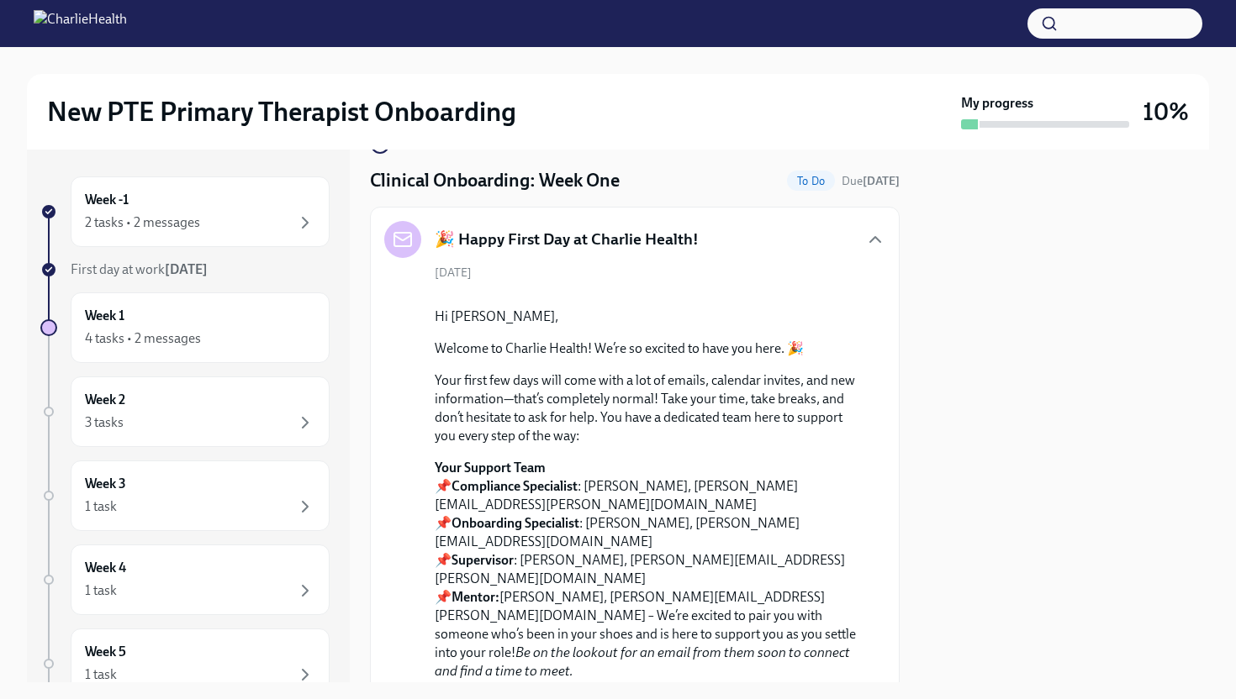
scroll to position [36, 0]
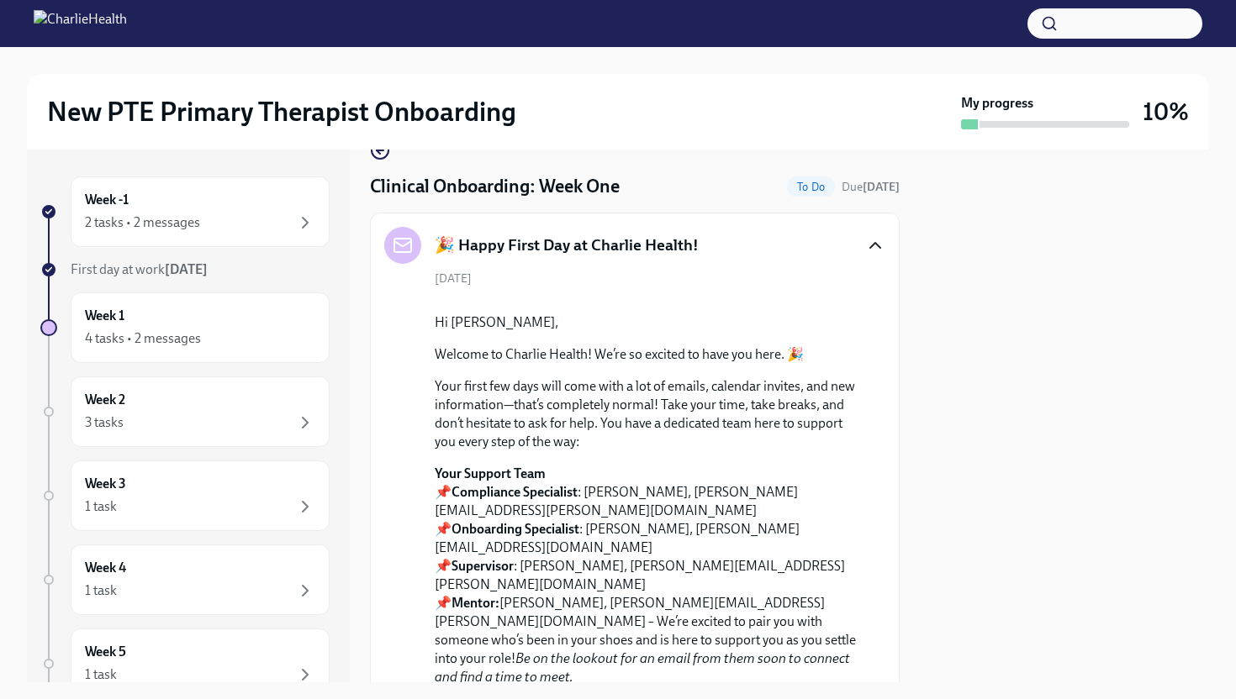
click at [878, 251] on icon "button" at bounding box center [875, 245] width 20 height 20
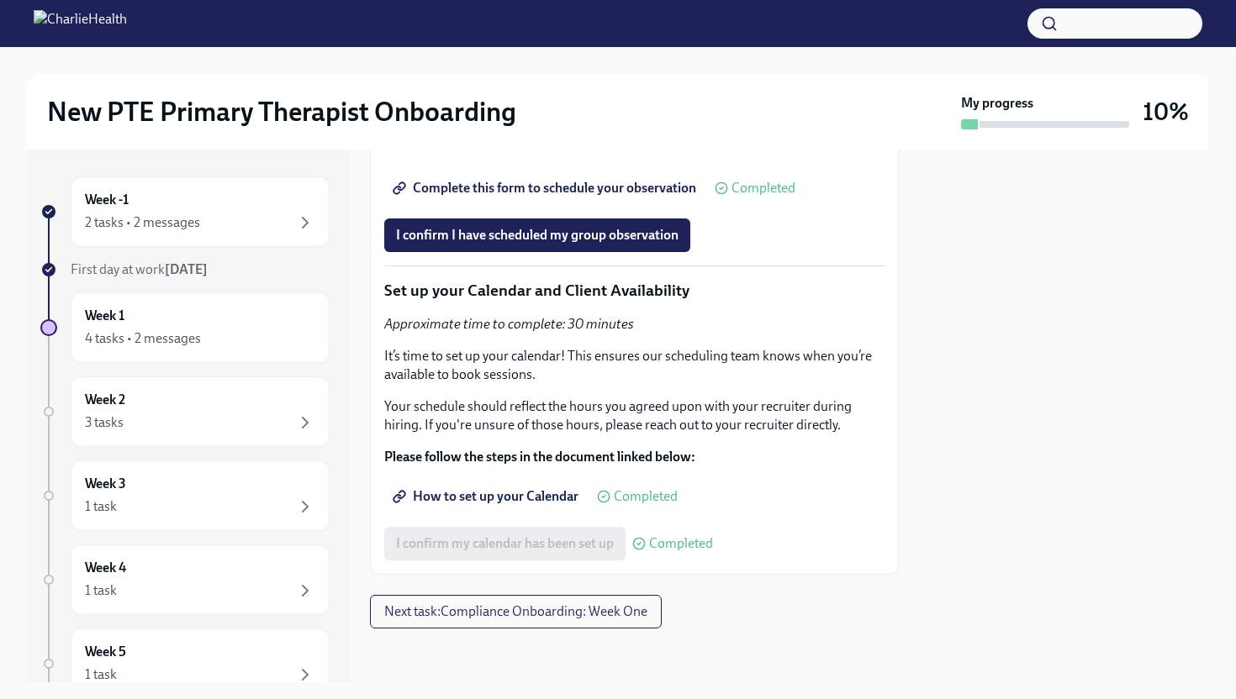
scroll to position [3821, 0]
click at [593, 615] on span "Next task : Compliance Onboarding: Week One" at bounding box center [515, 612] width 263 height 17
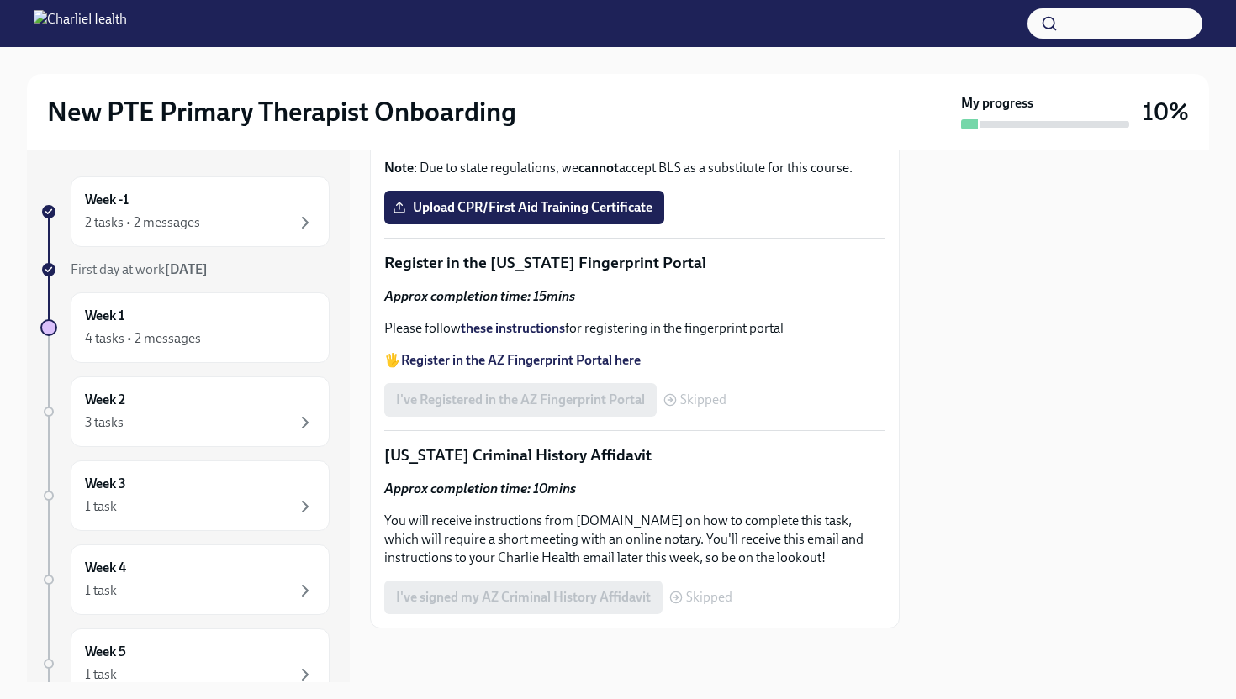
scroll to position [1038, 0]
click at [587, 93] on strong "Access your CPR & First Aid training HERE" at bounding box center [524, 85] width 247 height 16
click at [553, 224] on label "Upload CPR/First Aid Training Certificate" at bounding box center [524, 208] width 280 height 34
click at [0, 0] on input "Upload CPR/First Aid Training Certificate" at bounding box center [0, 0] width 0 height 0
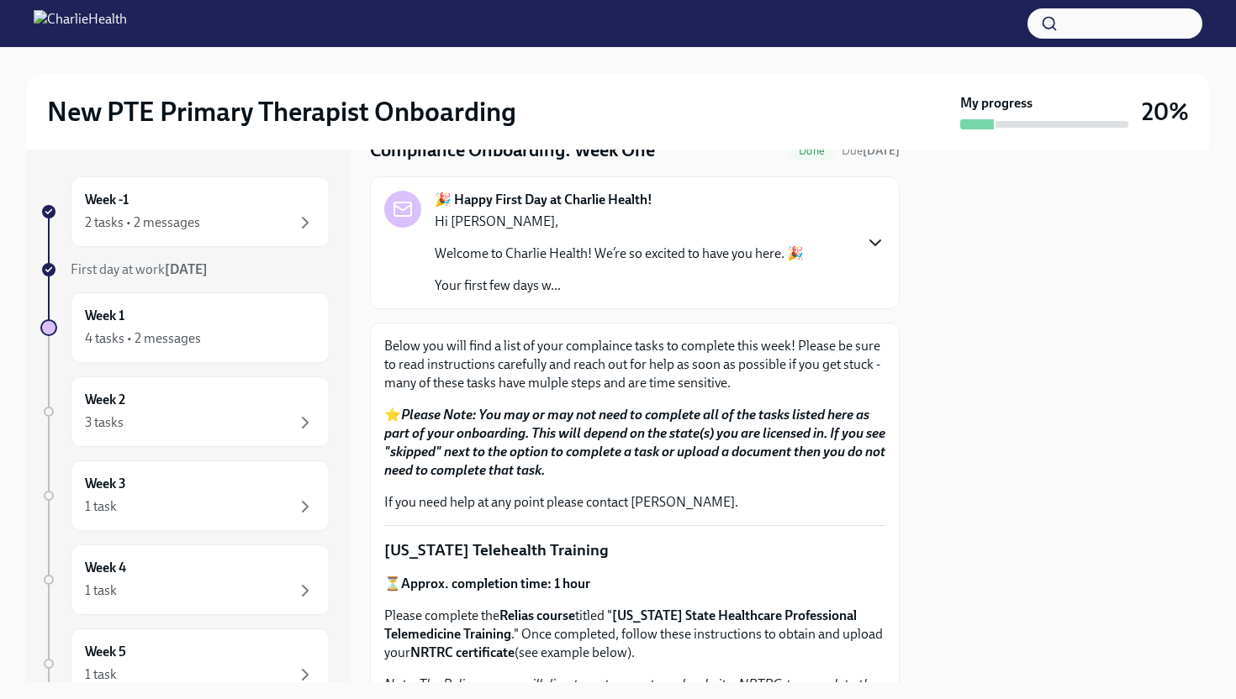
scroll to position [0, 0]
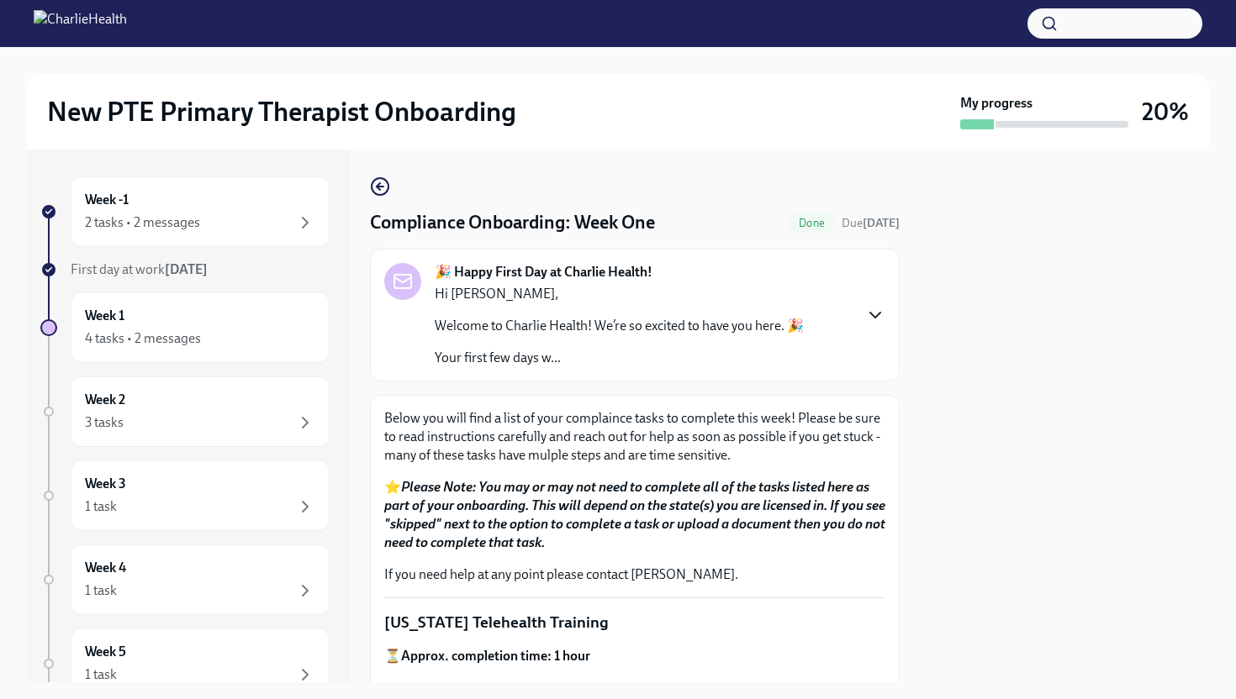
click at [872, 299] on div "🎉 Happy First Day at Charlie Health! Hi [PERSON_NAME], Welcome to Charlie Healt…" at bounding box center [634, 315] width 501 height 104
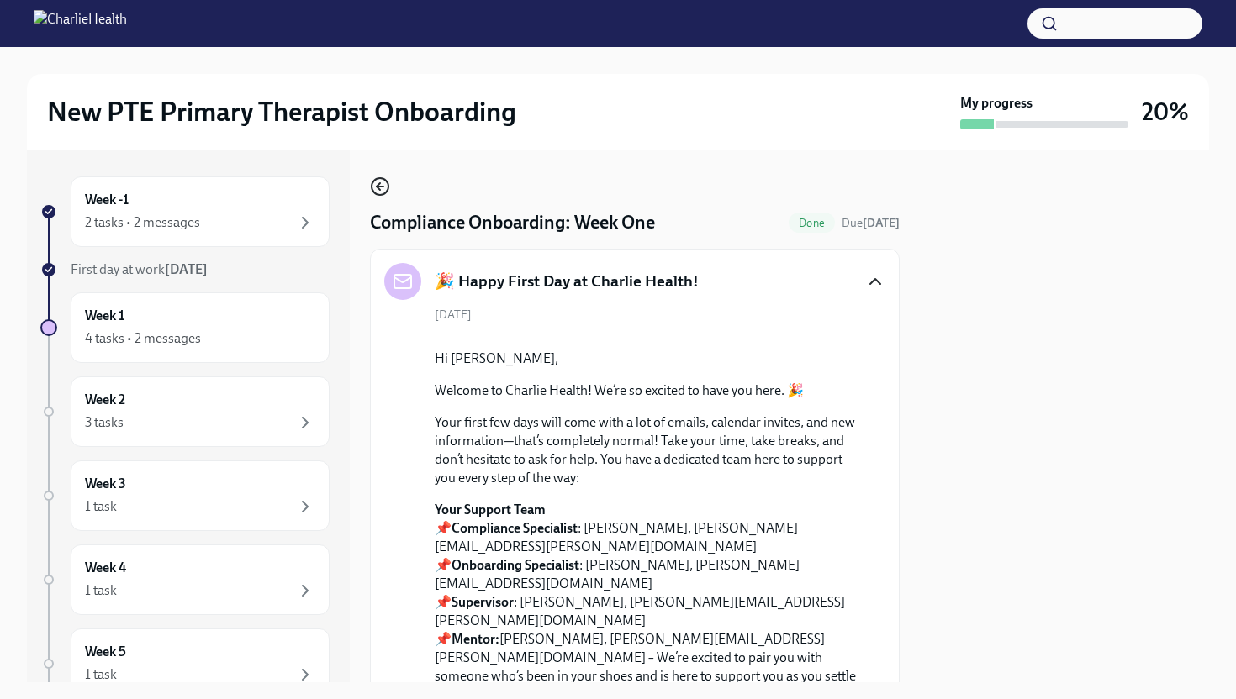
click at [381, 190] on icon "button" at bounding box center [380, 187] width 20 height 20
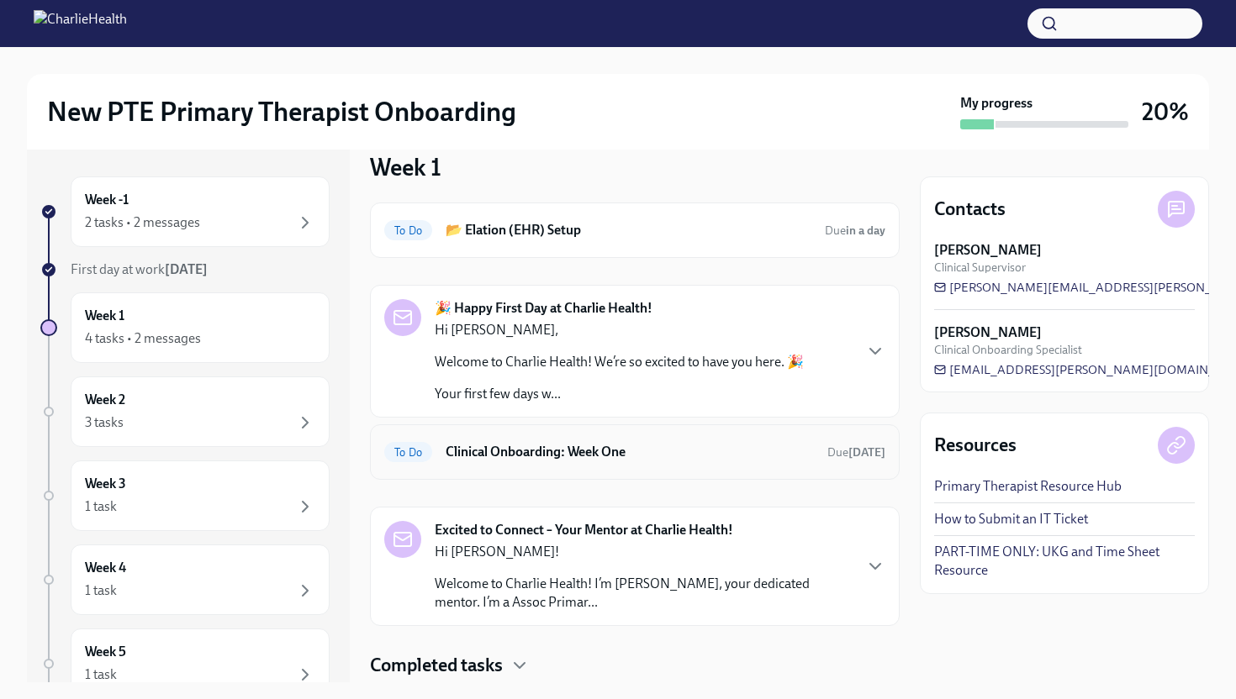
scroll to position [74, 0]
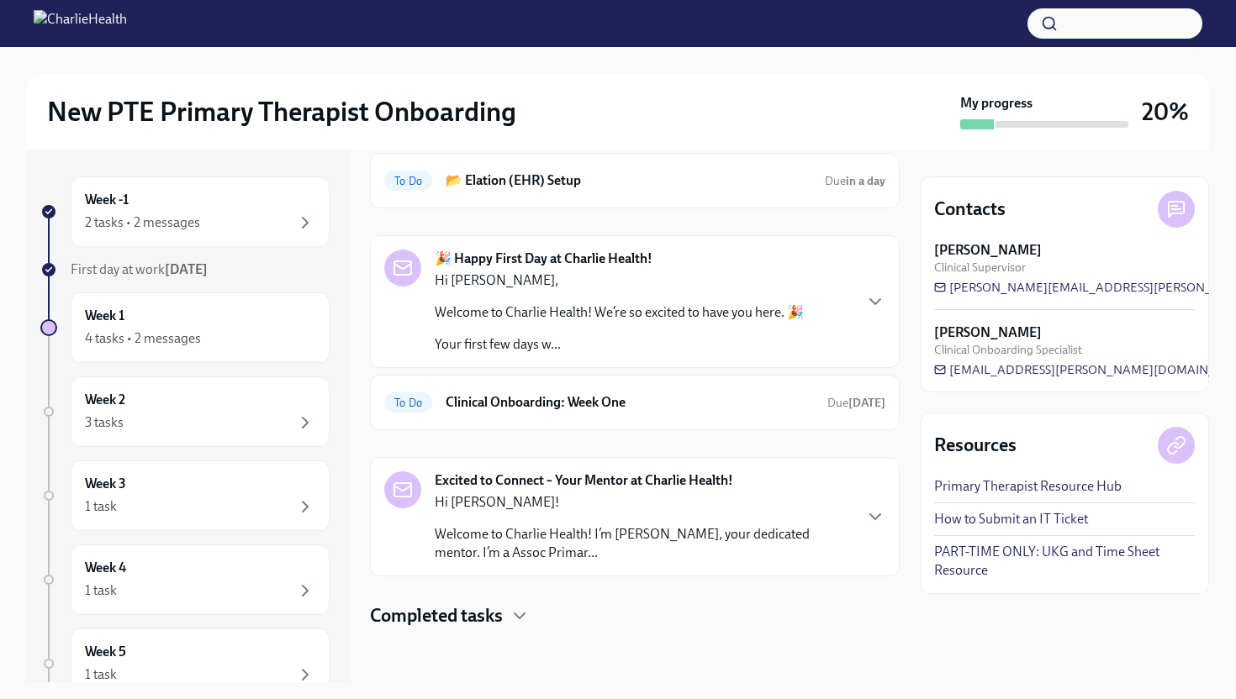
click at [502, 625] on h4 "Completed tasks" at bounding box center [436, 616] width 133 height 25
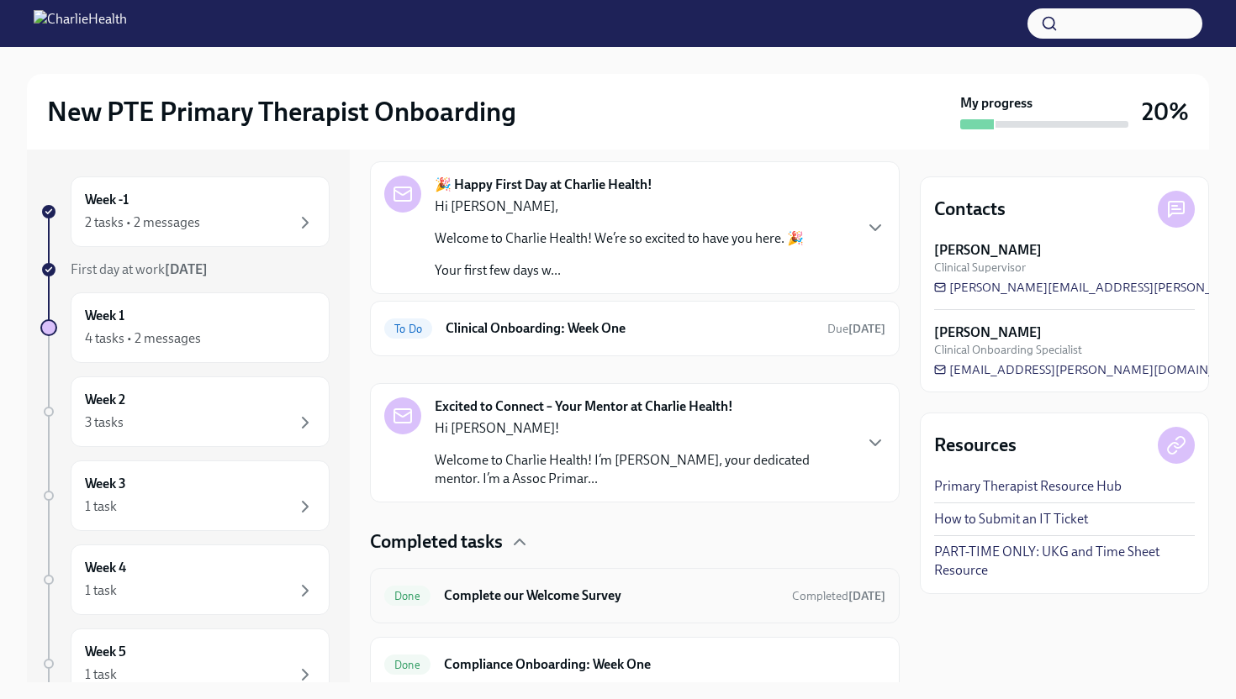
scroll to position [85, 0]
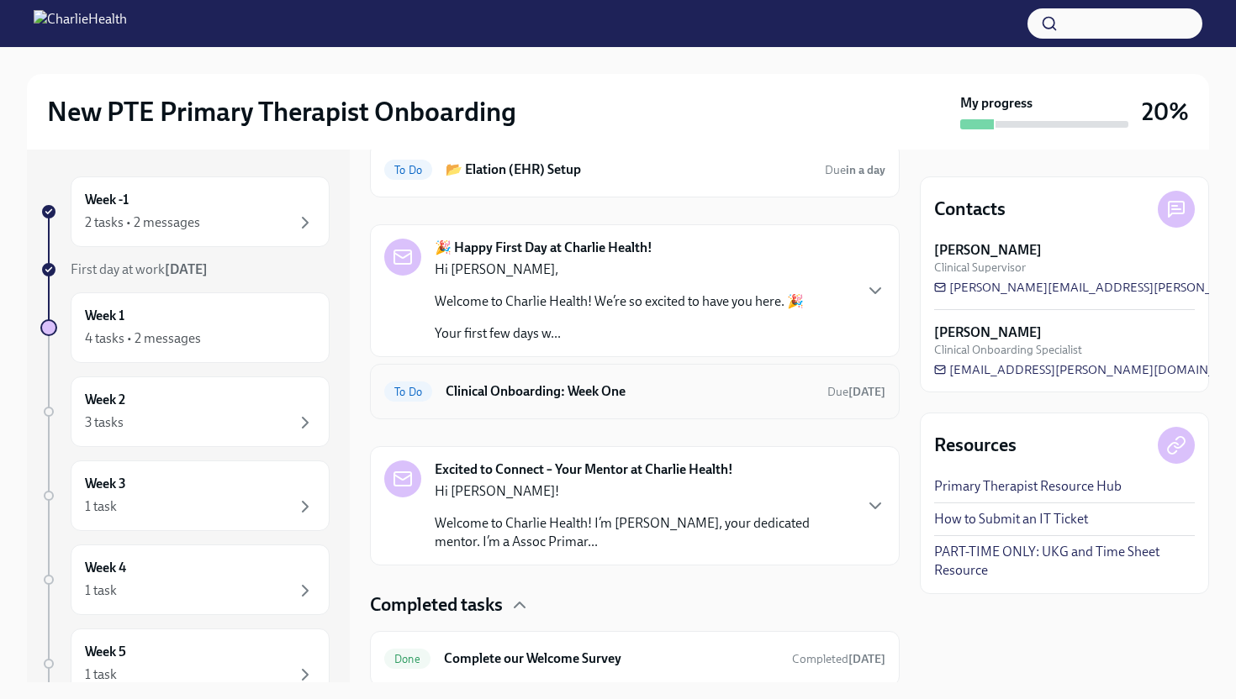
click at [571, 399] on h6 "Clinical Onboarding: Week One" at bounding box center [630, 391] width 368 height 18
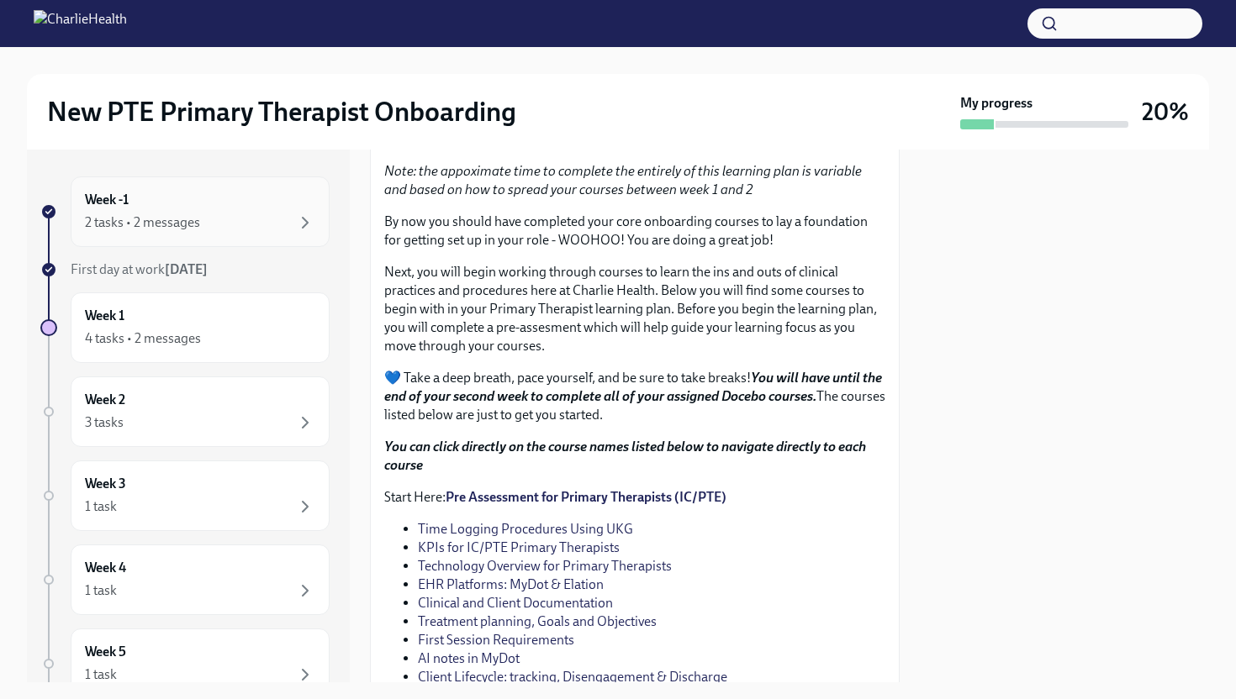
scroll to position [1749, 0]
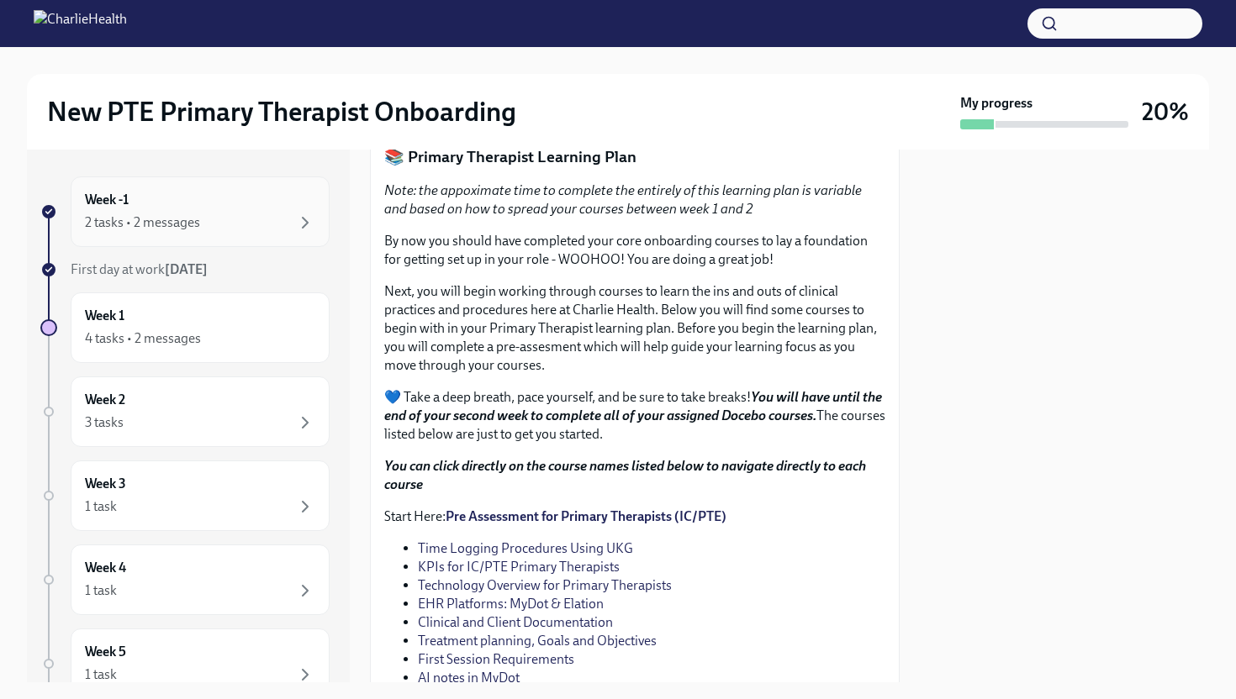
click at [141, 204] on div "Week -1 2 tasks • 2 messages" at bounding box center [200, 212] width 230 height 42
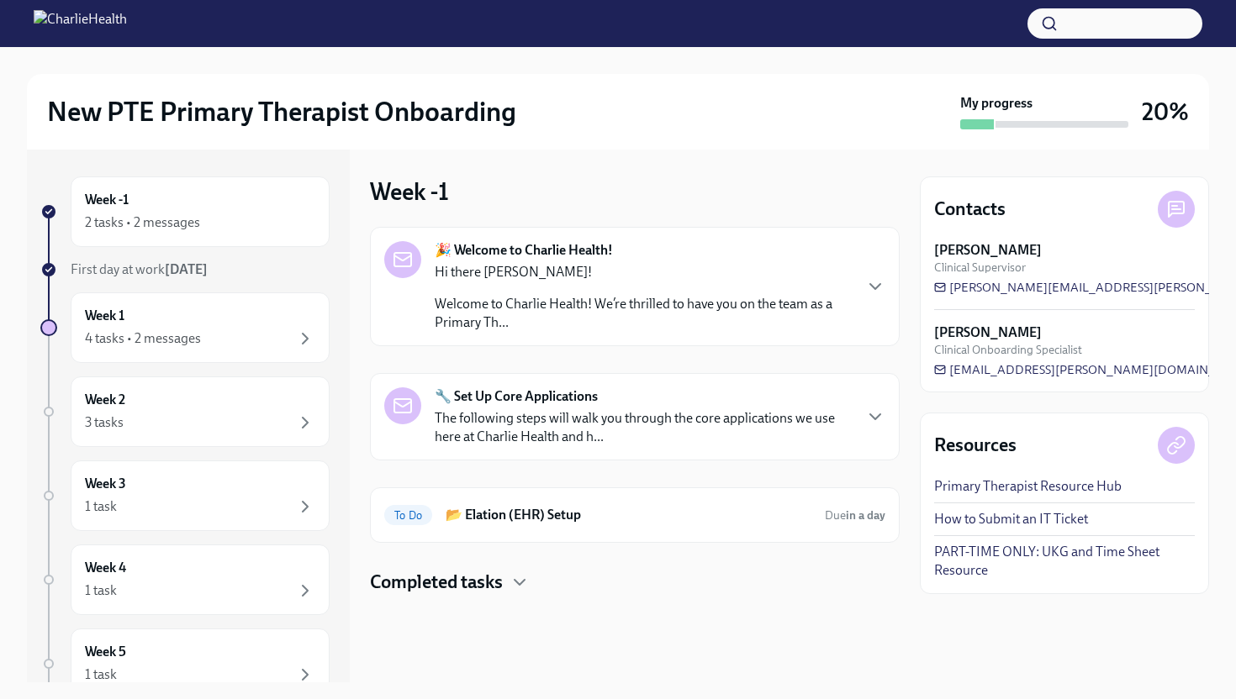
click at [500, 582] on h4 "Completed tasks" at bounding box center [436, 582] width 133 height 25
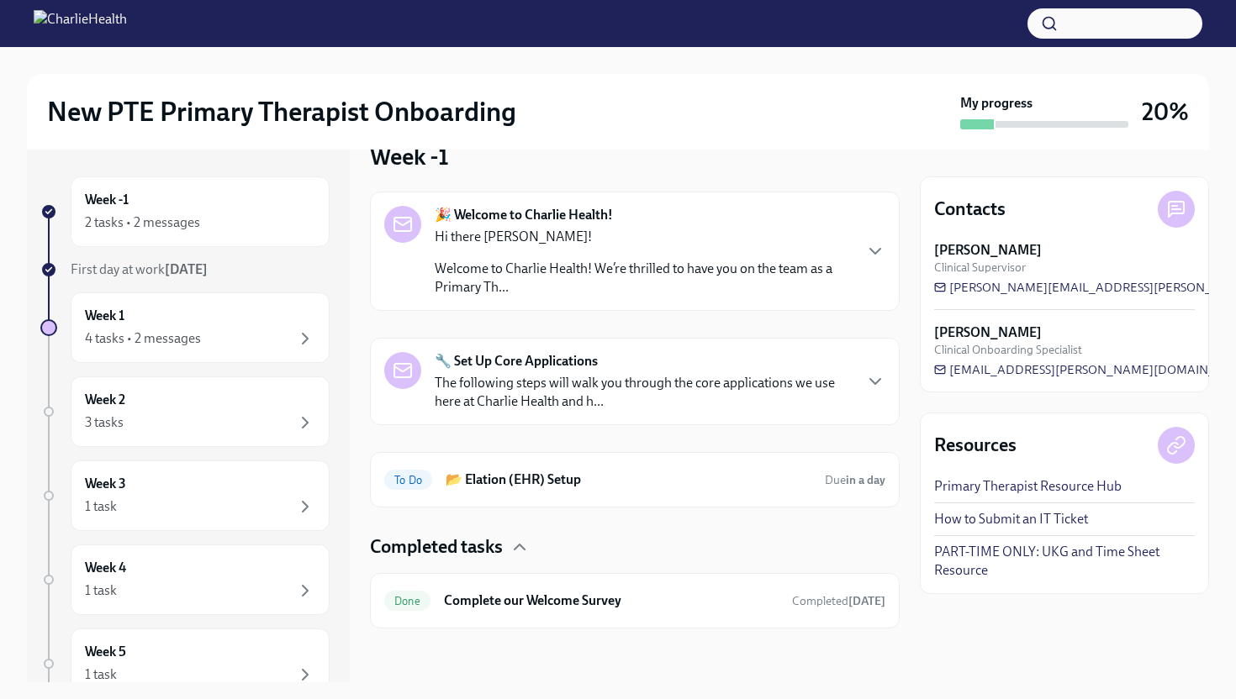
click at [490, 552] on h4 "Completed tasks" at bounding box center [436, 547] width 133 height 25
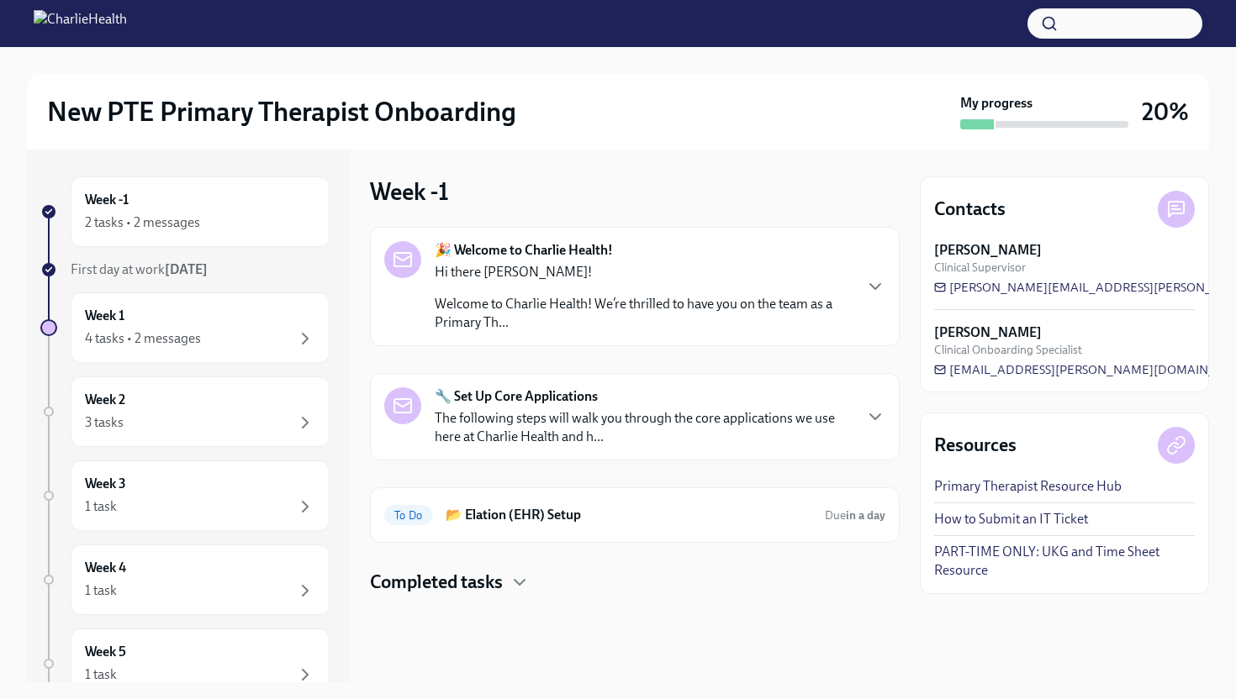
scroll to position [0, 0]
click at [620, 421] on p "The following steps will walk you through the core applications we use here at …" at bounding box center [643, 427] width 417 height 37
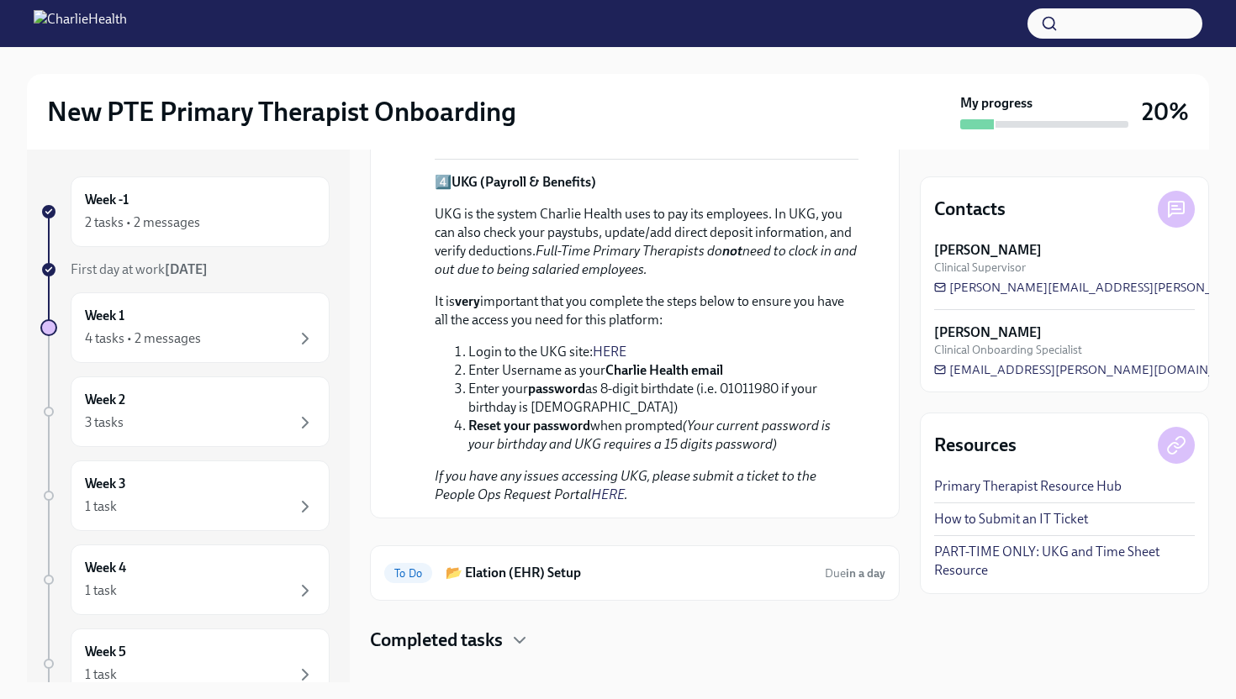
scroll to position [1200, 0]
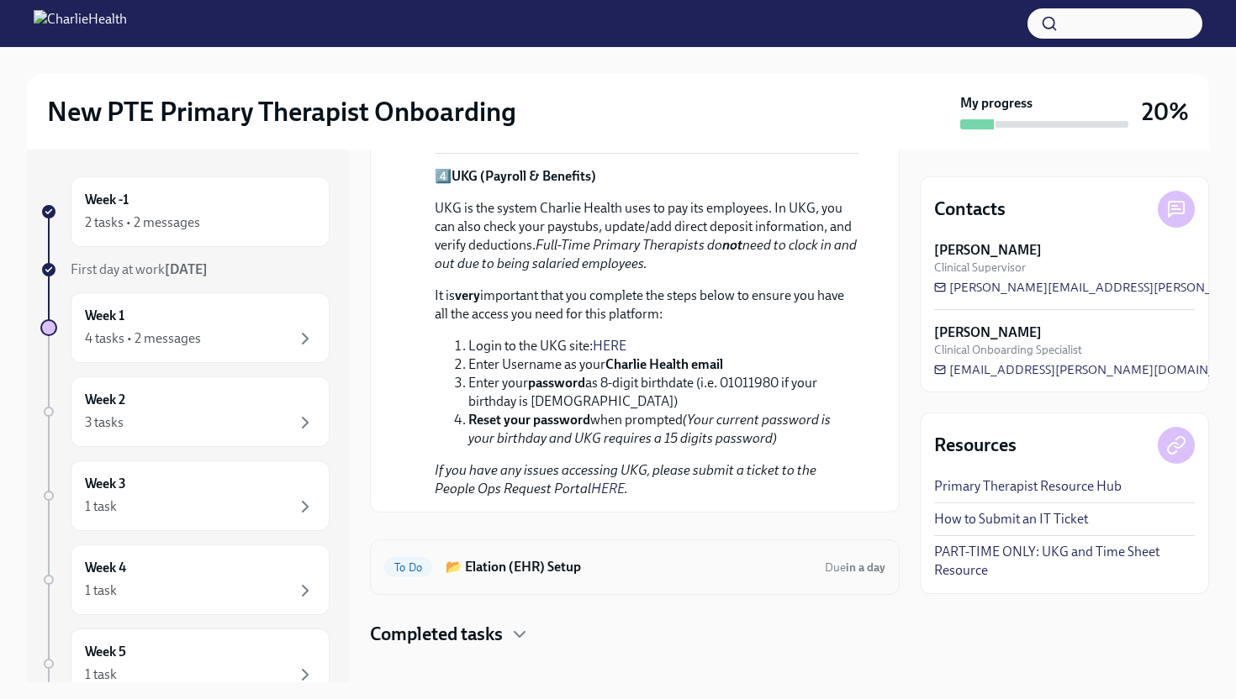
click at [563, 558] on h6 "📂 Elation (EHR) Setup" at bounding box center [629, 567] width 366 height 18
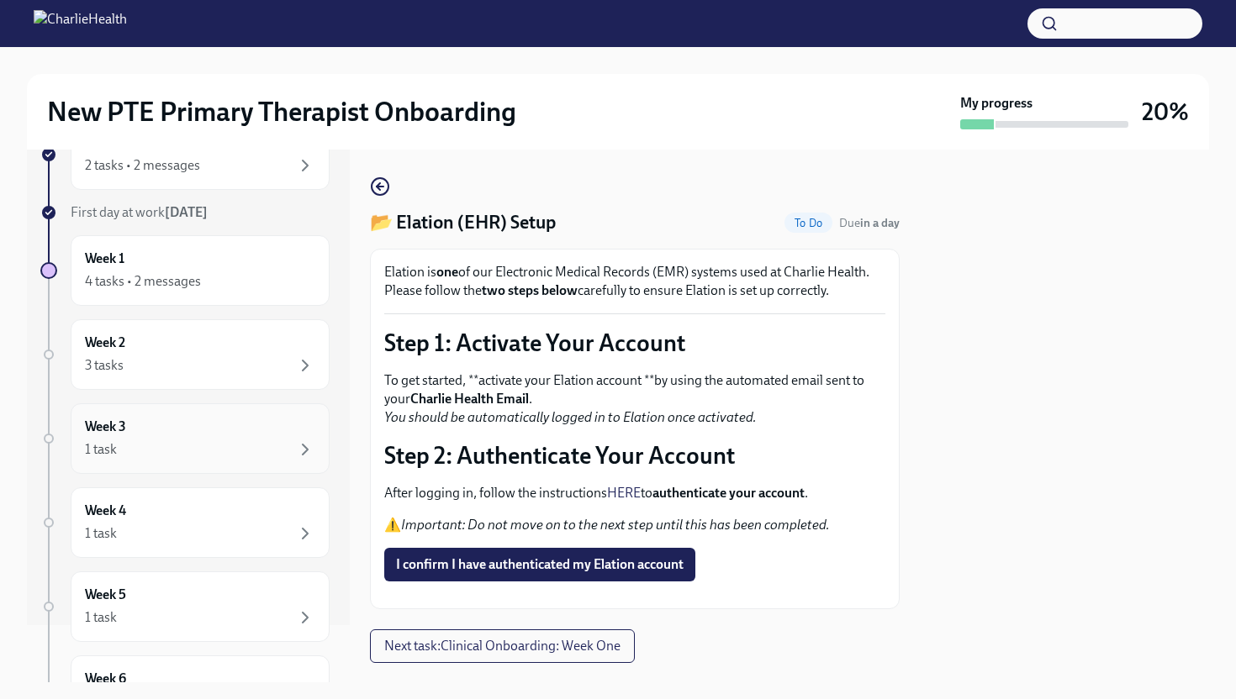
scroll to position [58, 0]
click at [201, 379] on div "Week 2 3 tasks" at bounding box center [200, 354] width 259 height 71
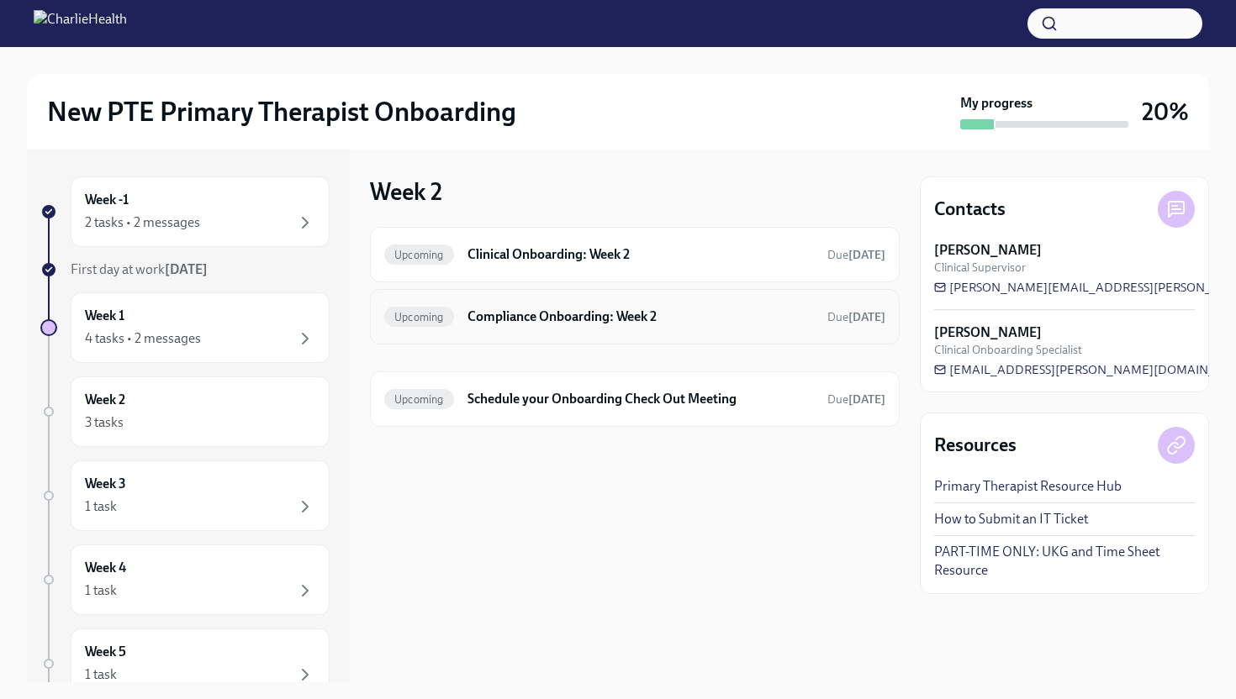
click at [574, 319] on h6 "Compliance Onboarding: Week 2" at bounding box center [640, 317] width 346 height 18
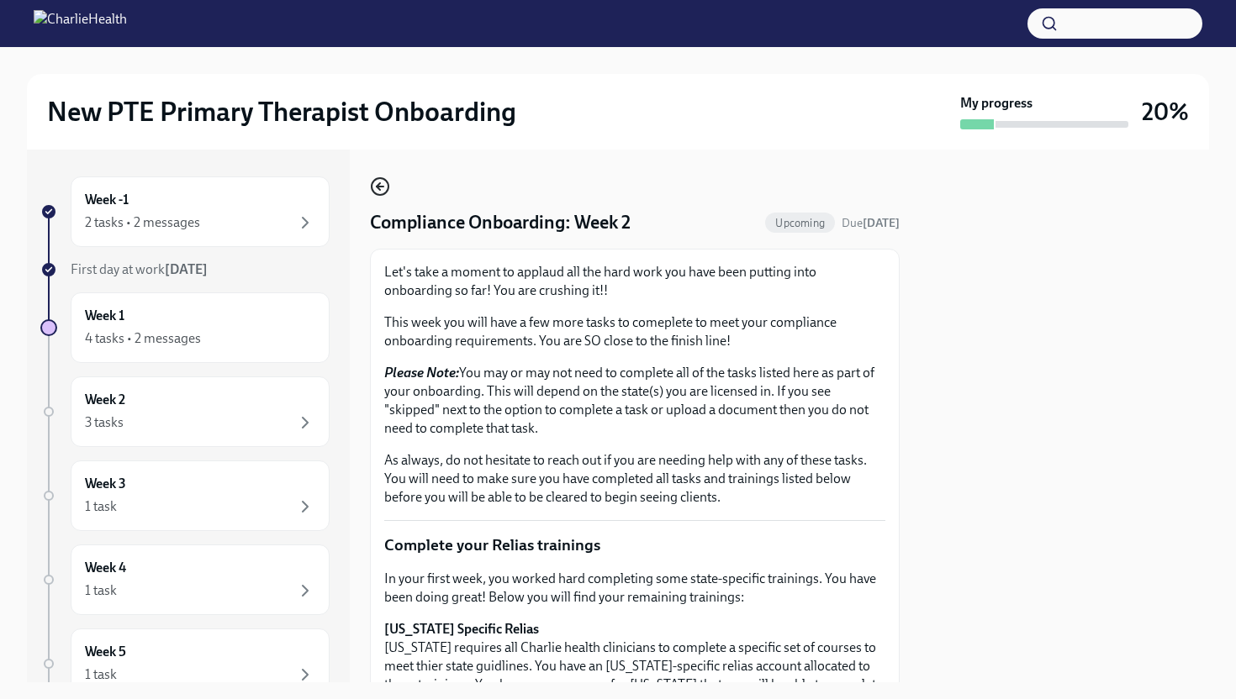
click at [377, 192] on icon "button" at bounding box center [380, 187] width 20 height 20
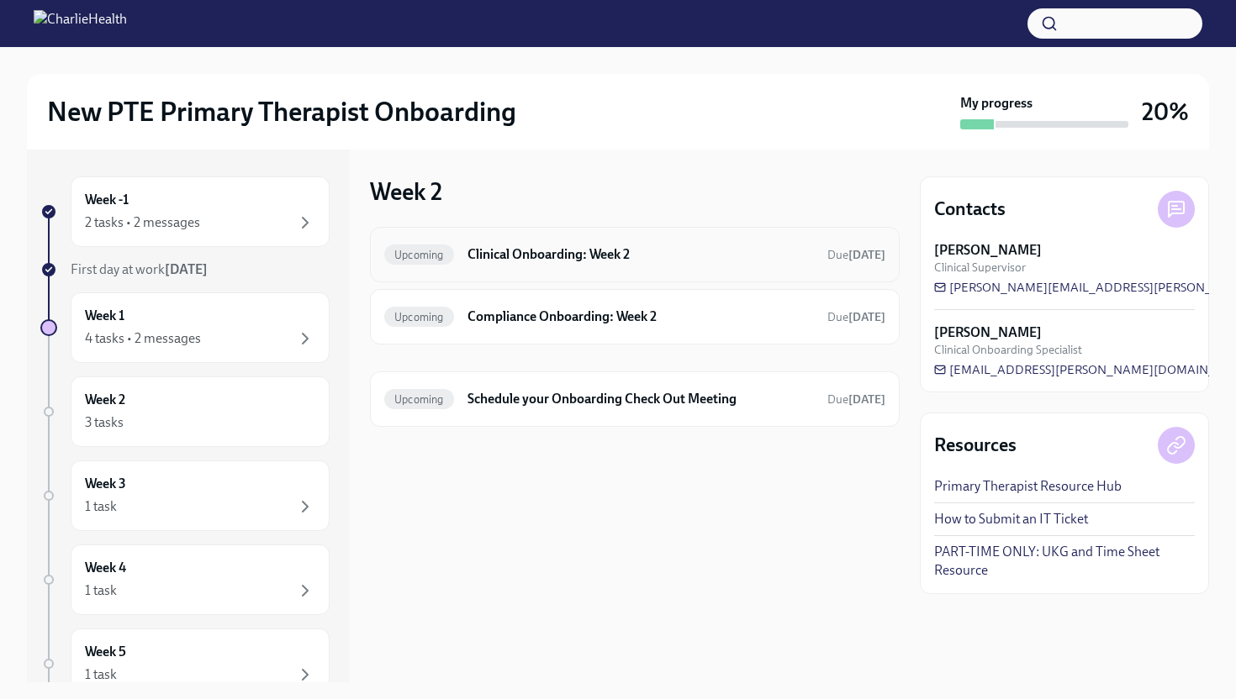
click at [566, 252] on h6 "Clinical Onboarding: Week 2" at bounding box center [640, 254] width 346 height 18
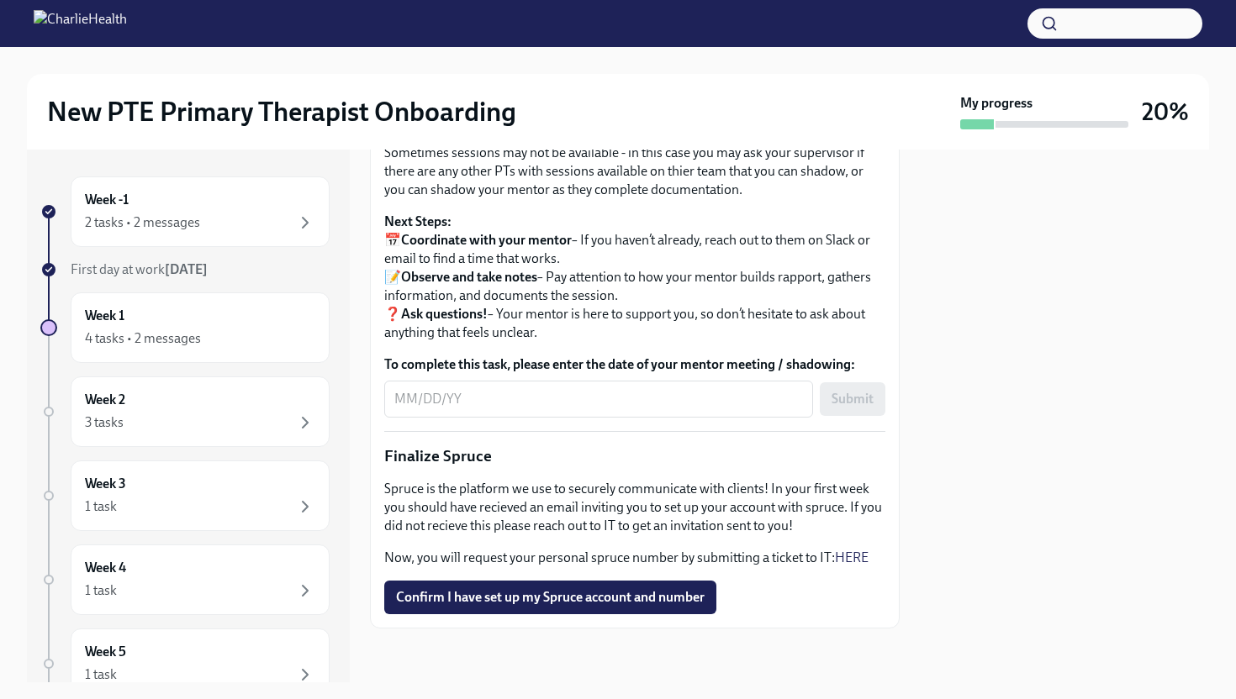
scroll to position [1918, 0]
click at [539, 597] on span "Confirm I have set up my Spruce account and number" at bounding box center [550, 597] width 309 height 17
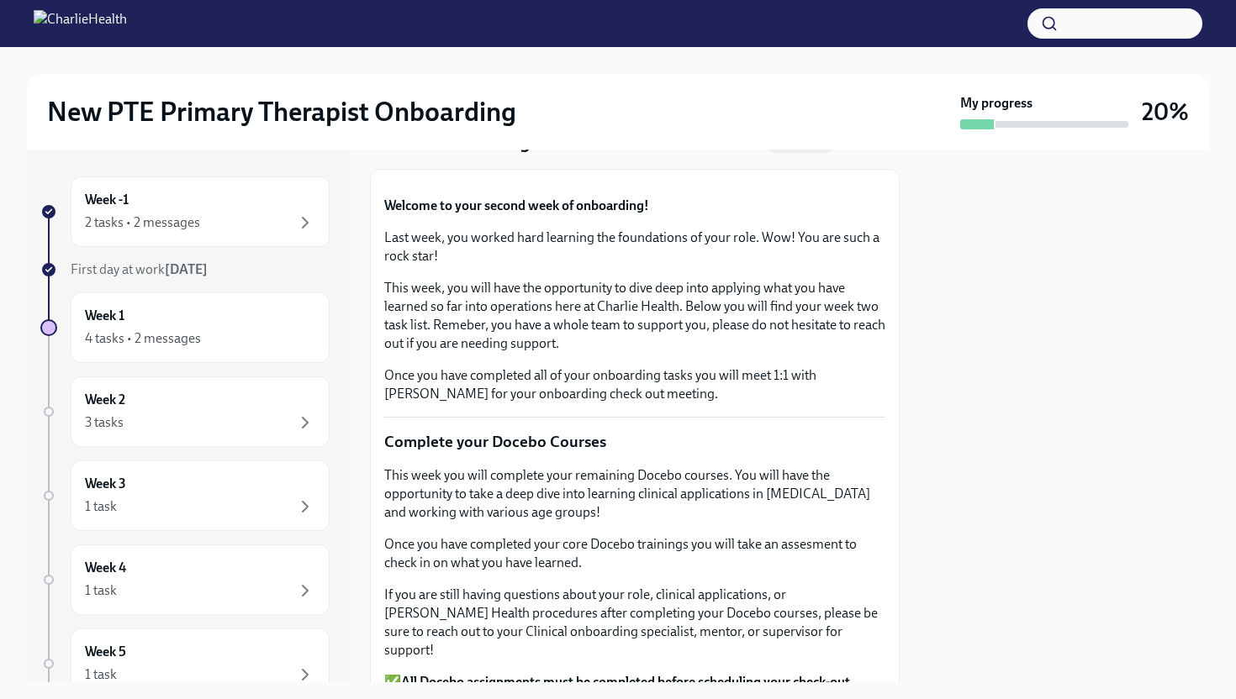
scroll to position [0, 0]
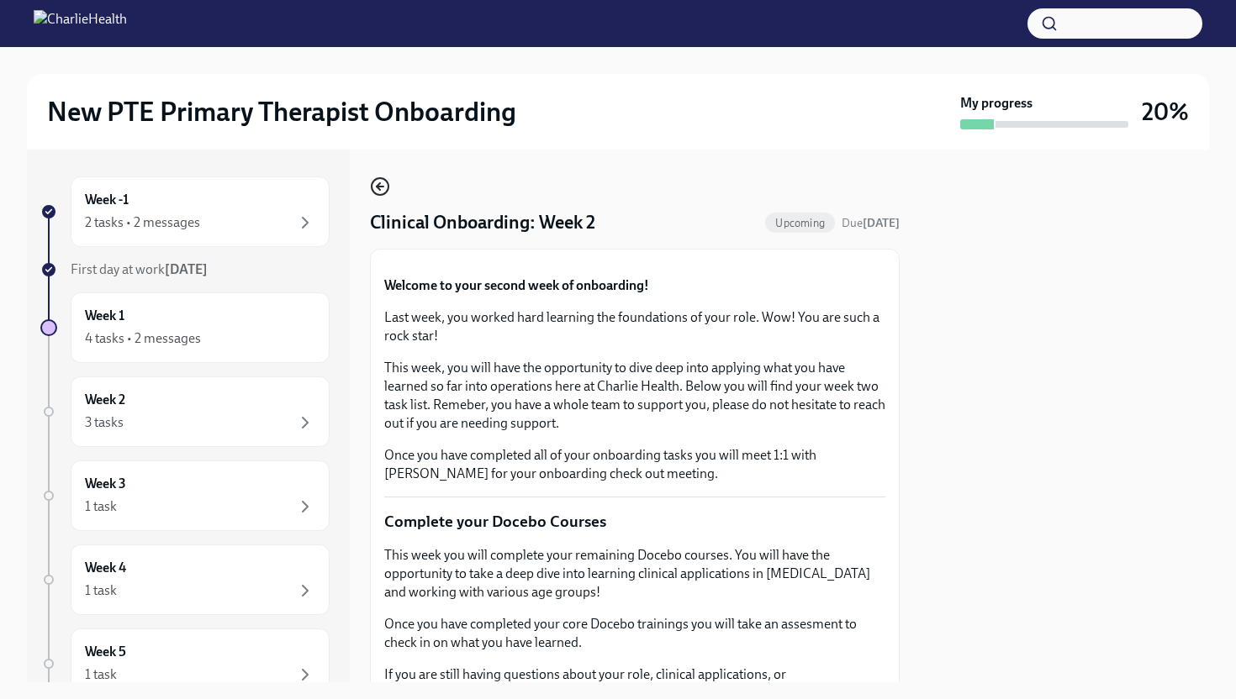
click at [384, 188] on icon "button" at bounding box center [380, 187] width 20 height 20
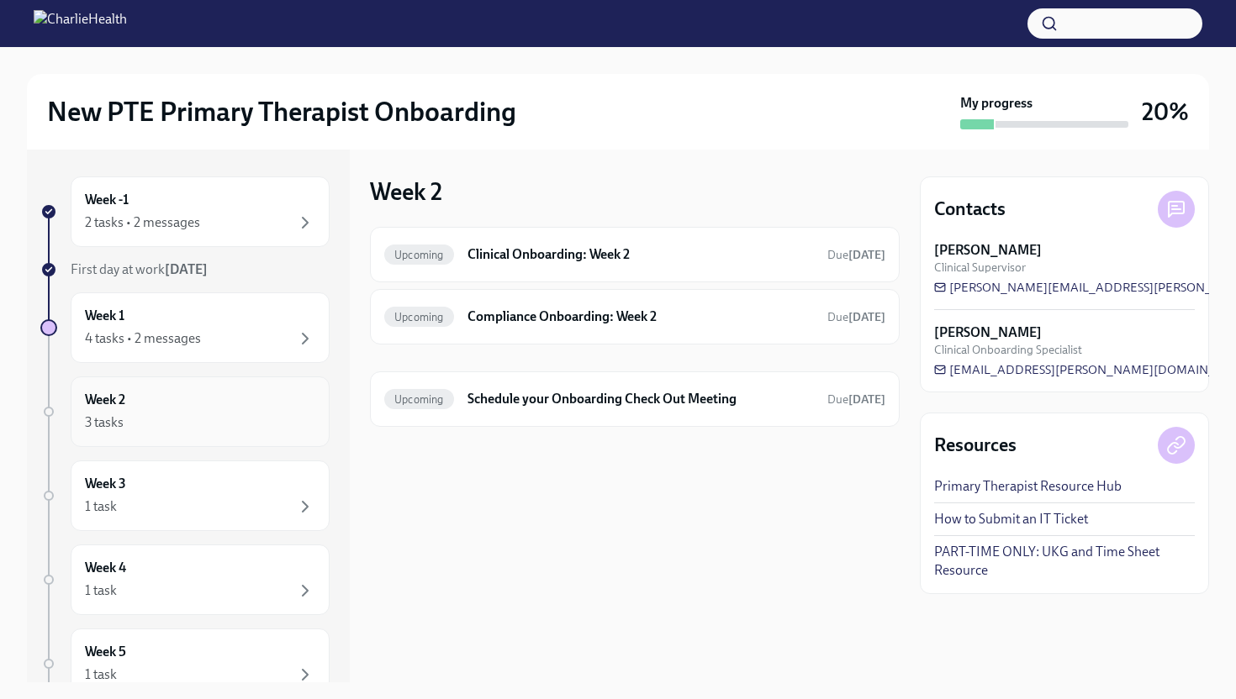
click at [256, 416] on div "3 tasks" at bounding box center [200, 423] width 230 height 20
click at [235, 513] on div "1 task" at bounding box center [200, 507] width 230 height 20
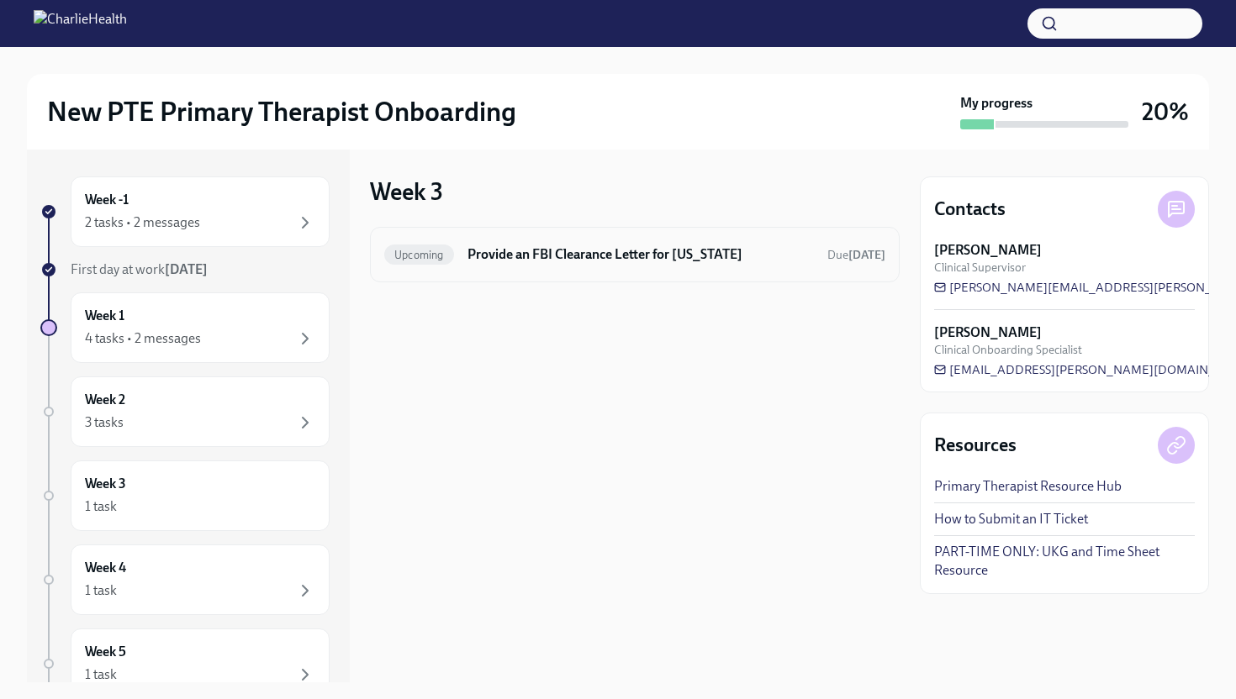
click at [521, 249] on h6 "Provide an FBI Clearance Letter for [US_STATE]" at bounding box center [640, 254] width 346 height 18
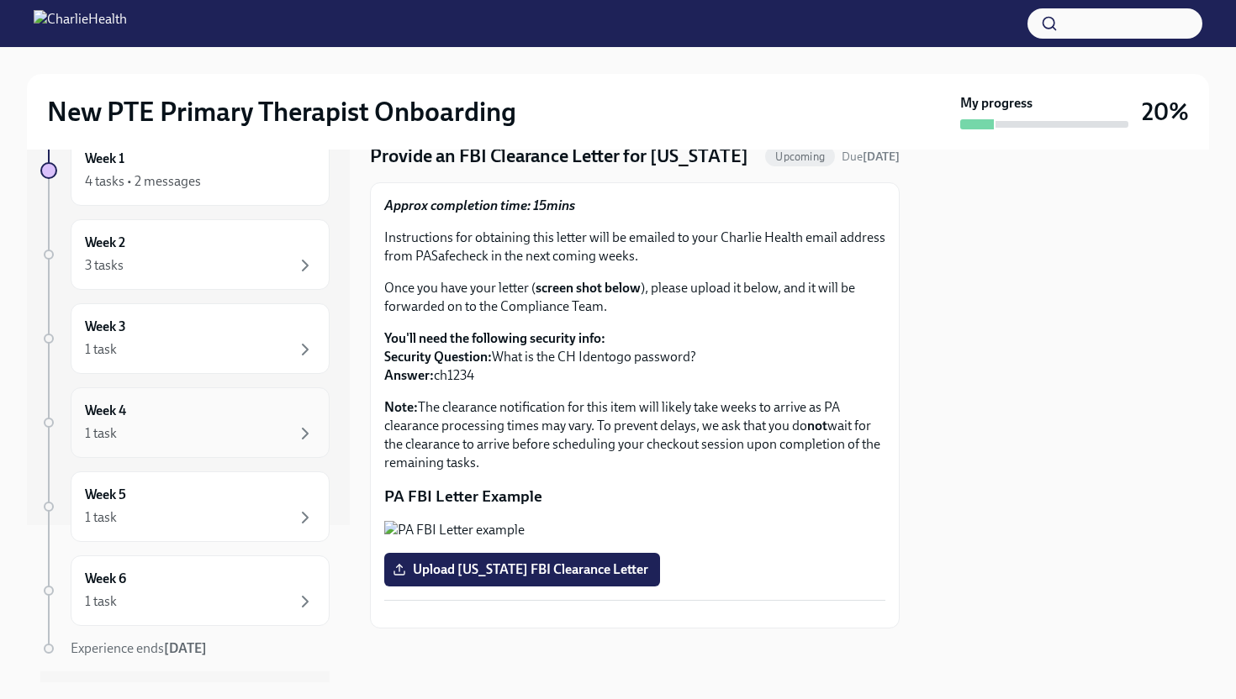
scroll to position [200, 0]
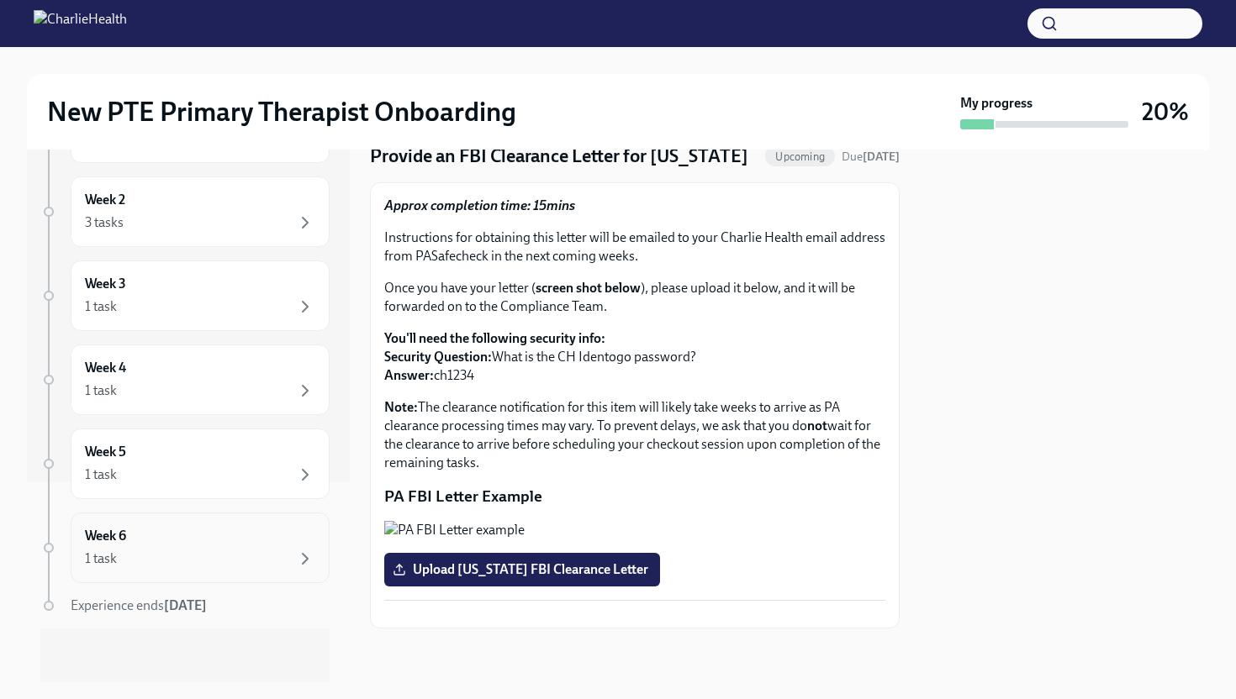
click at [248, 557] on div "1 task" at bounding box center [200, 559] width 230 height 20
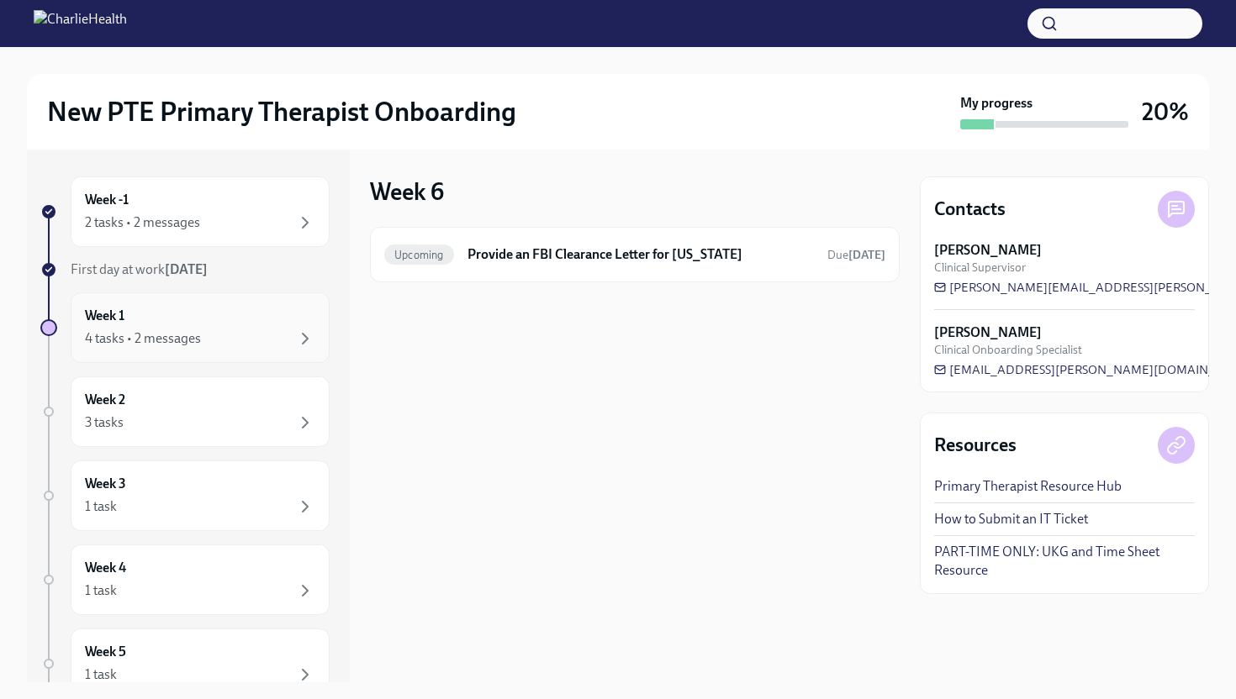
click at [173, 336] on div "4 tasks • 2 messages" at bounding box center [143, 339] width 116 height 18
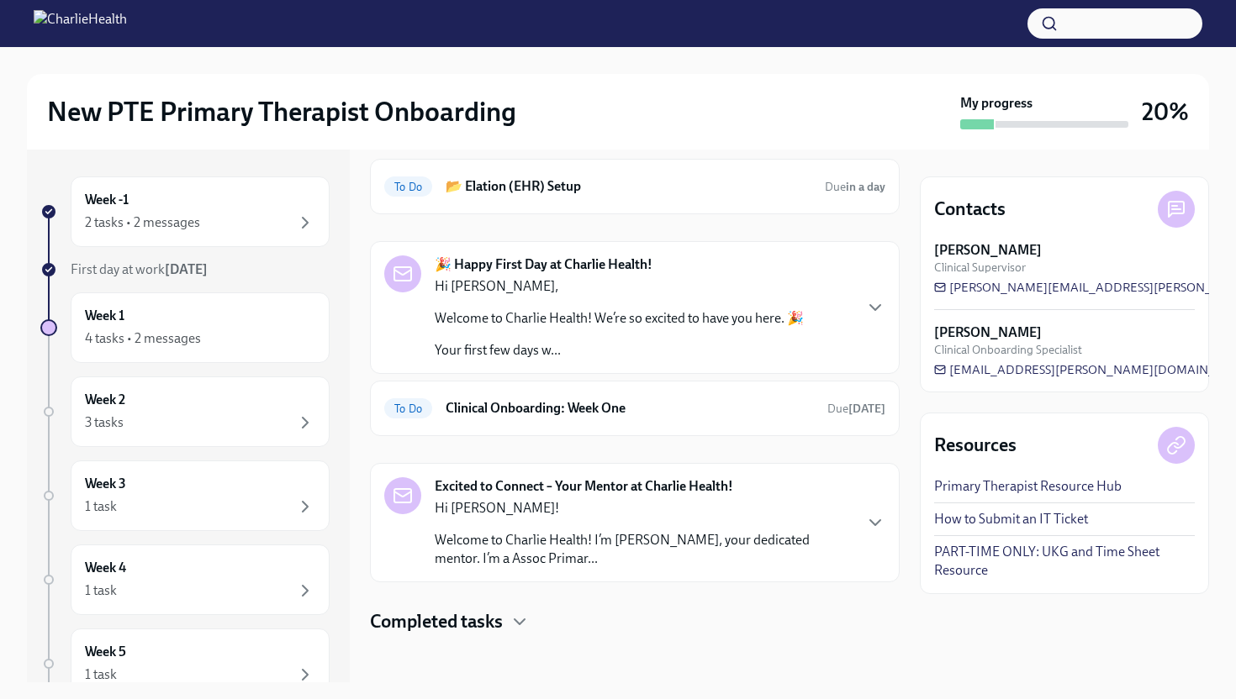
scroll to position [74, 0]
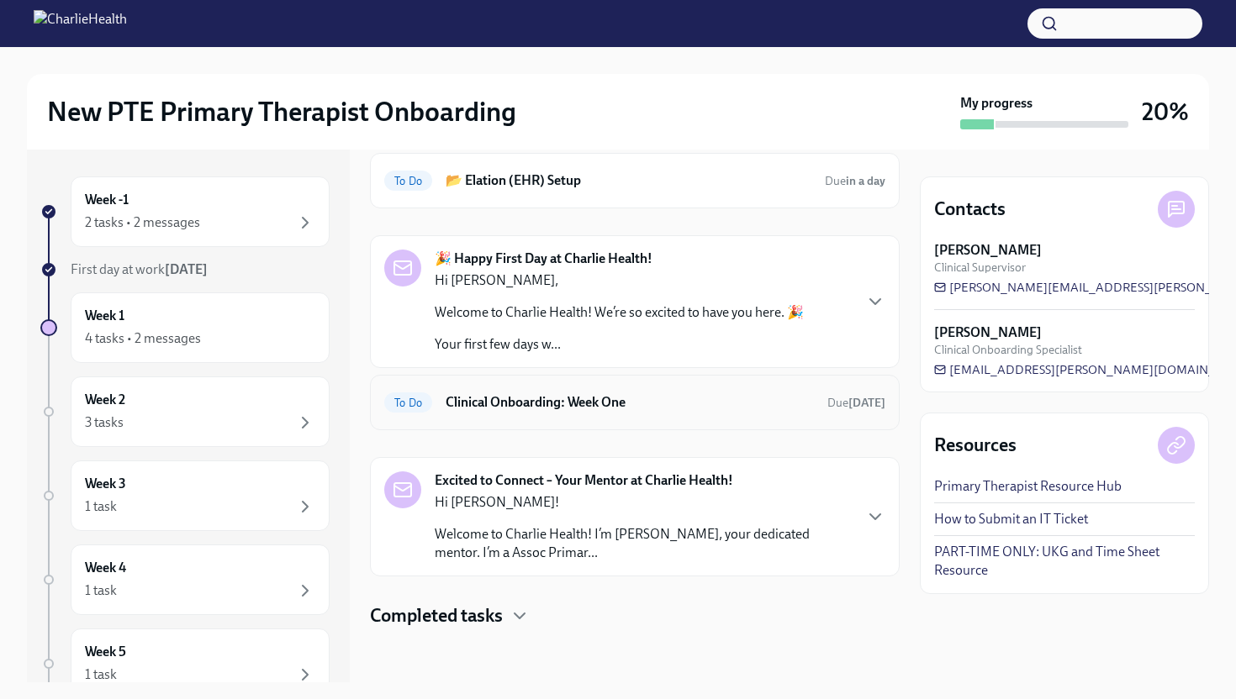
click at [581, 398] on h6 "Clinical Onboarding: Week One" at bounding box center [630, 402] width 368 height 18
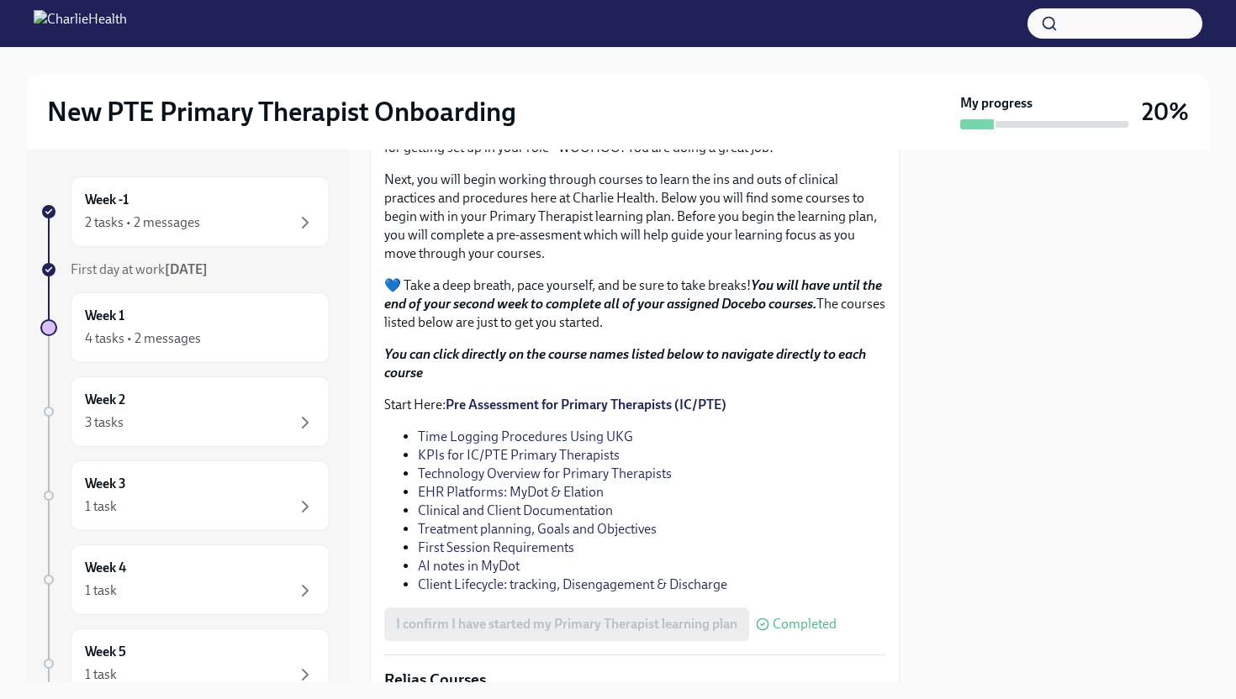
scroll to position [1860, 0]
click at [629, 414] on link "Pre Assessment for Primary Therapists (IC/PTE)" at bounding box center [586, 406] width 281 height 16
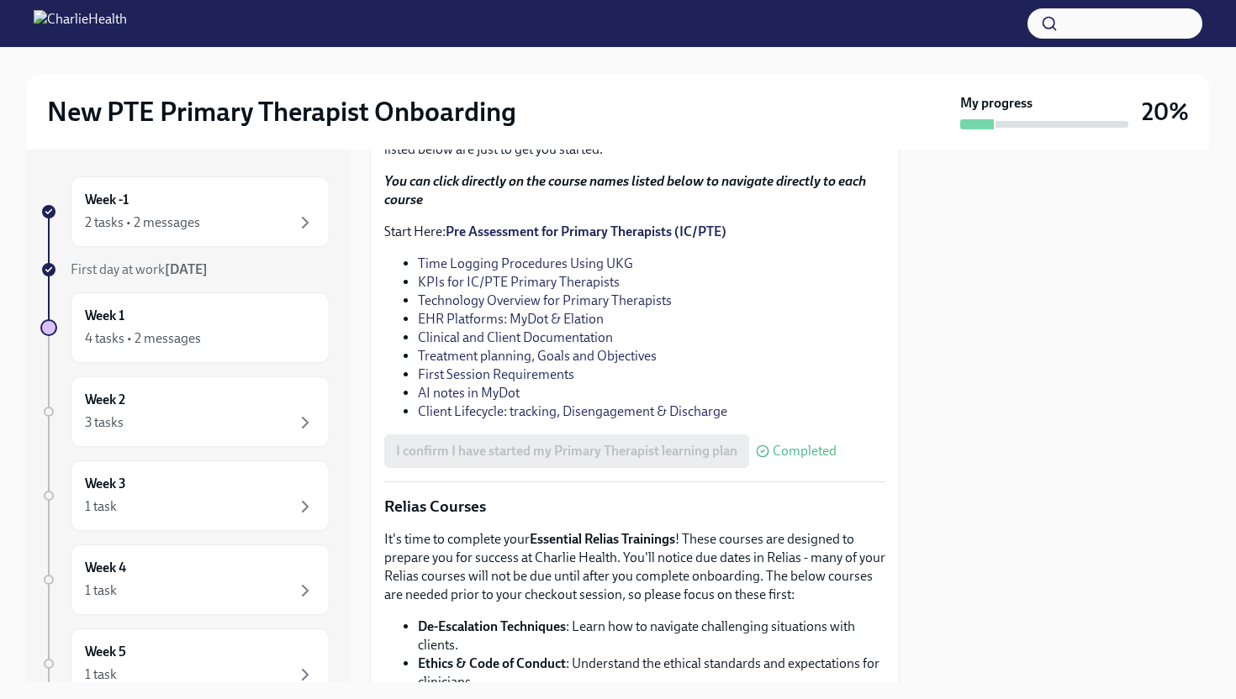
scroll to position [2034, 0]
click at [577, 239] on link "Pre Assessment for Primary Therapists (IC/PTE)" at bounding box center [586, 231] width 281 height 16
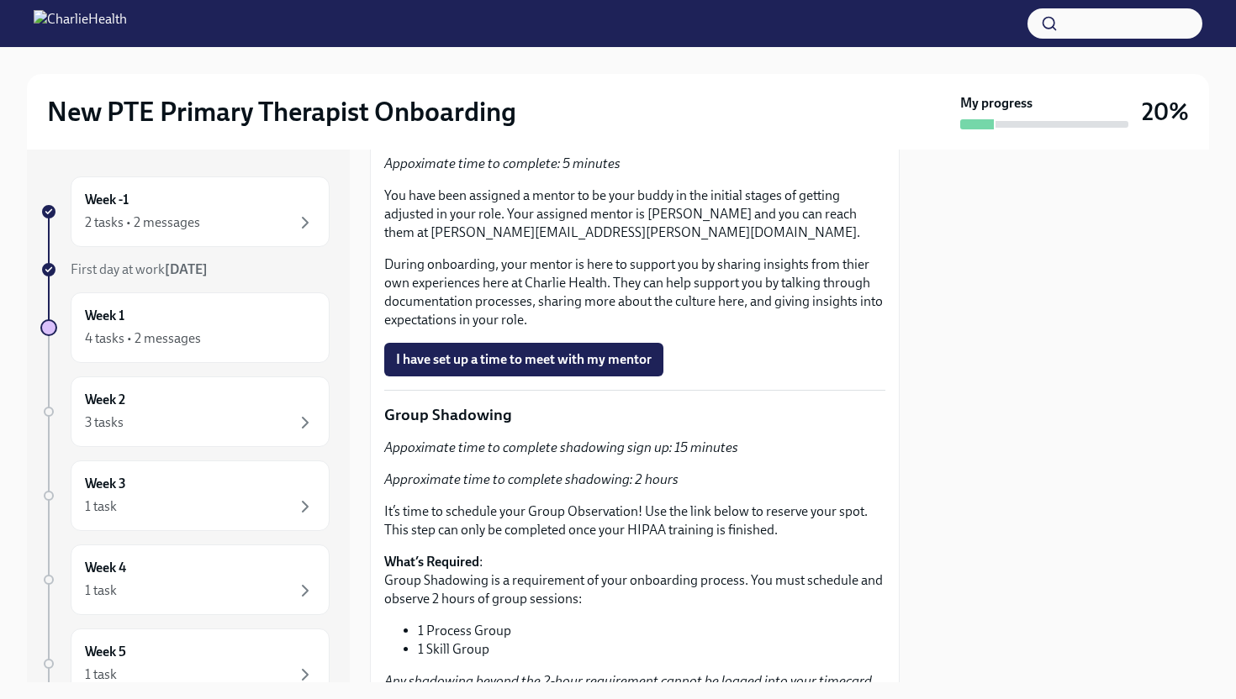
scroll to position [2903, 0]
